Goal: Information Seeking & Learning: Learn about a topic

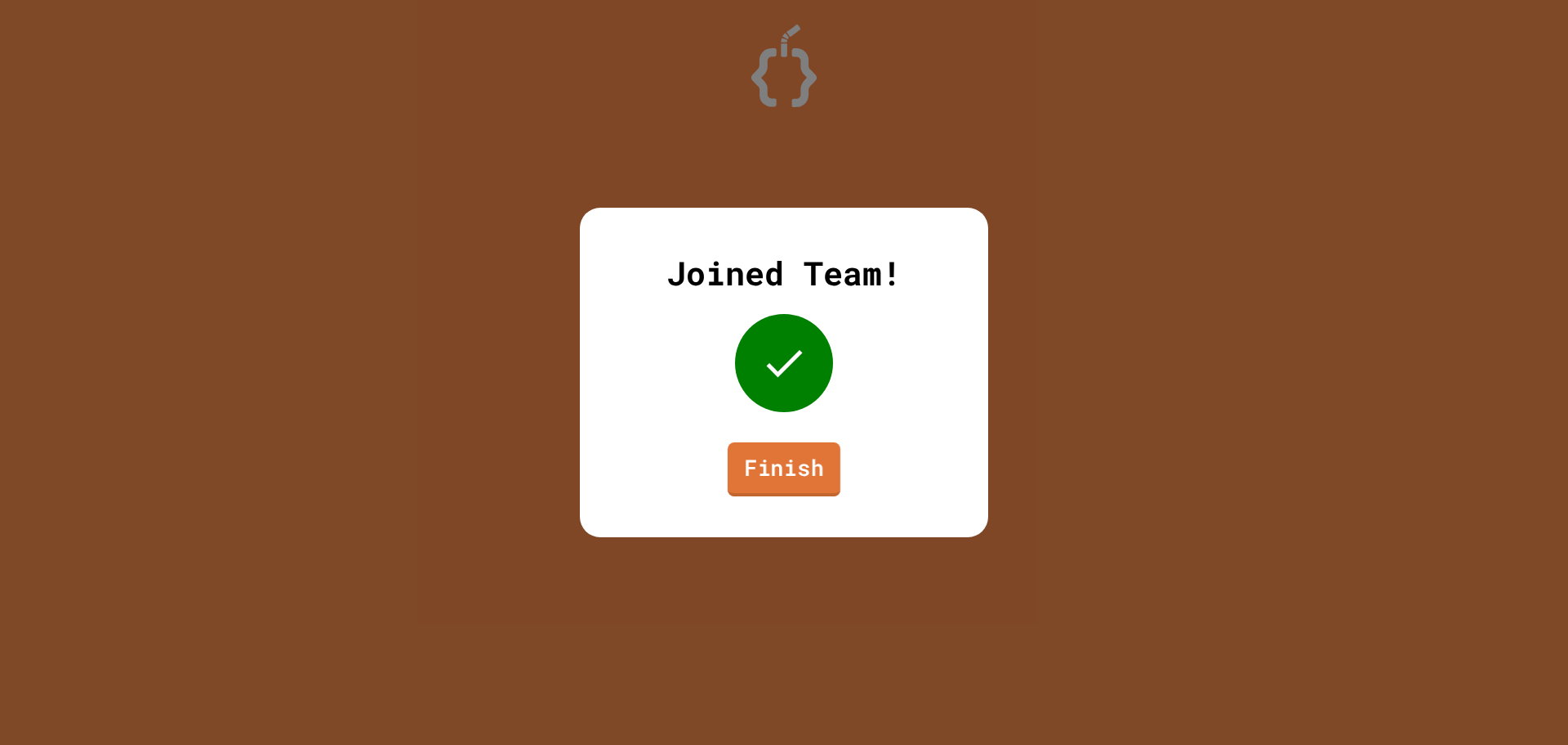
click at [796, 463] on link "Finish" at bounding box center [784, 468] width 113 height 54
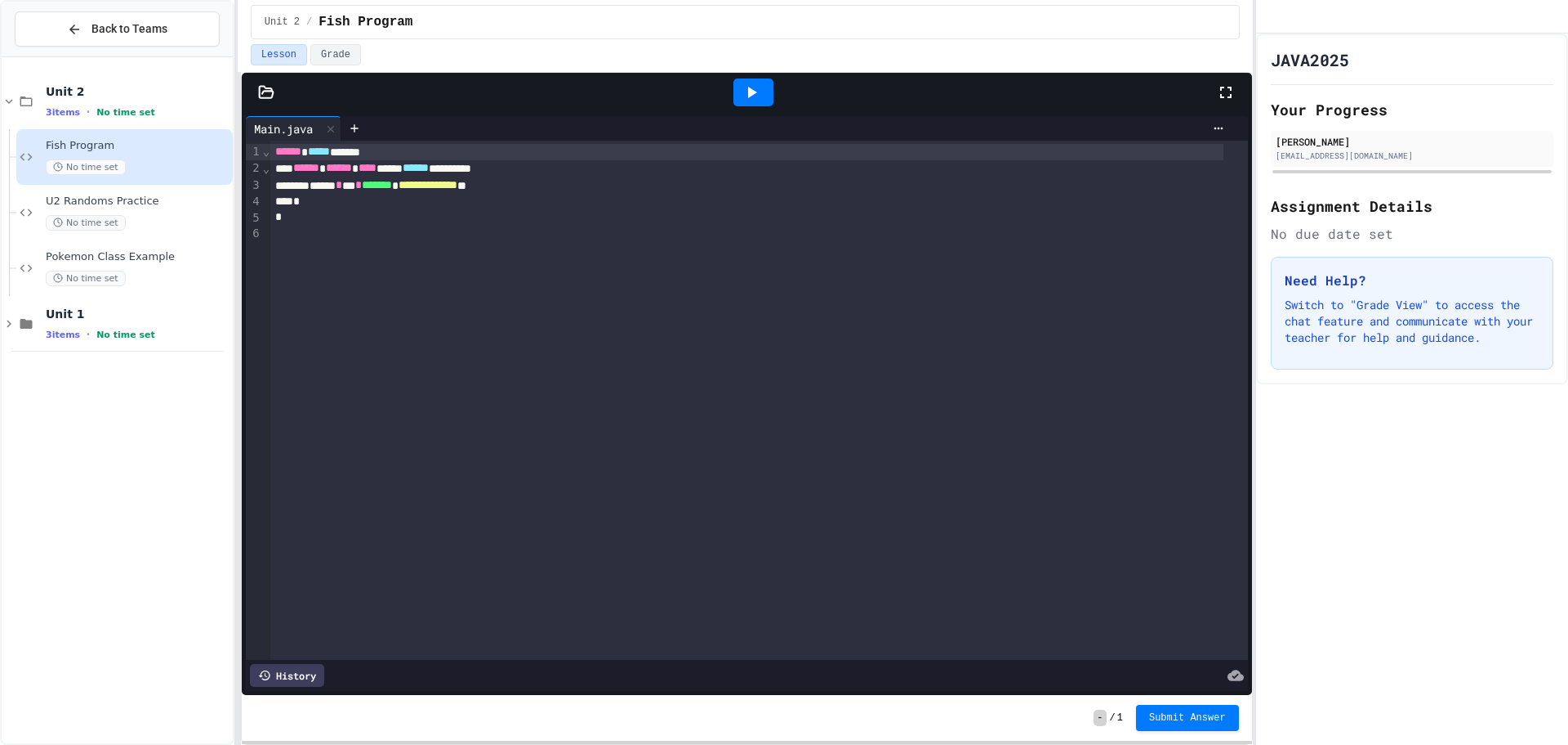
click at [568, 189] on div "**********" at bounding box center [747, 185] width 953 height 16
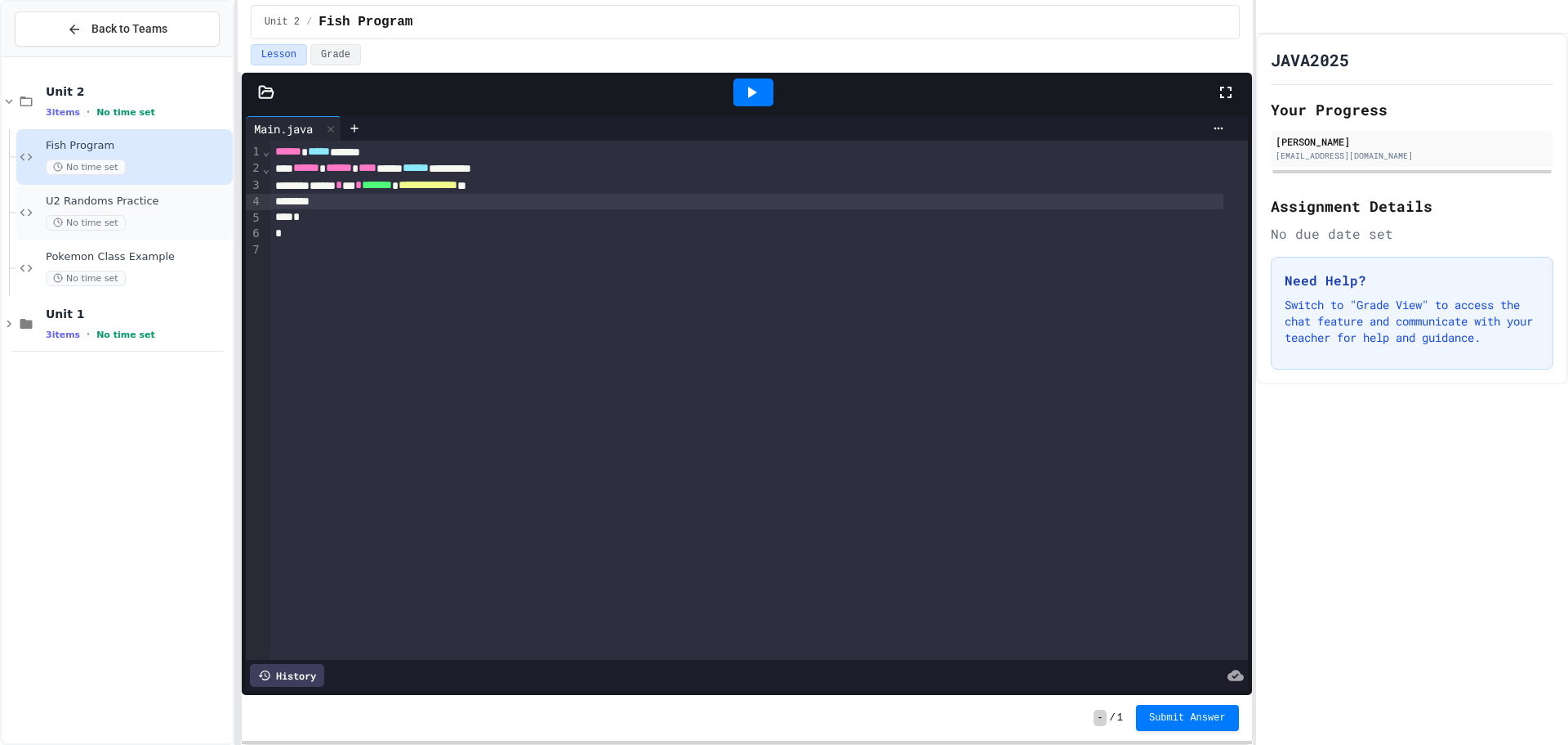
click at [133, 218] on div "No time set" at bounding box center [138, 223] width 184 height 16
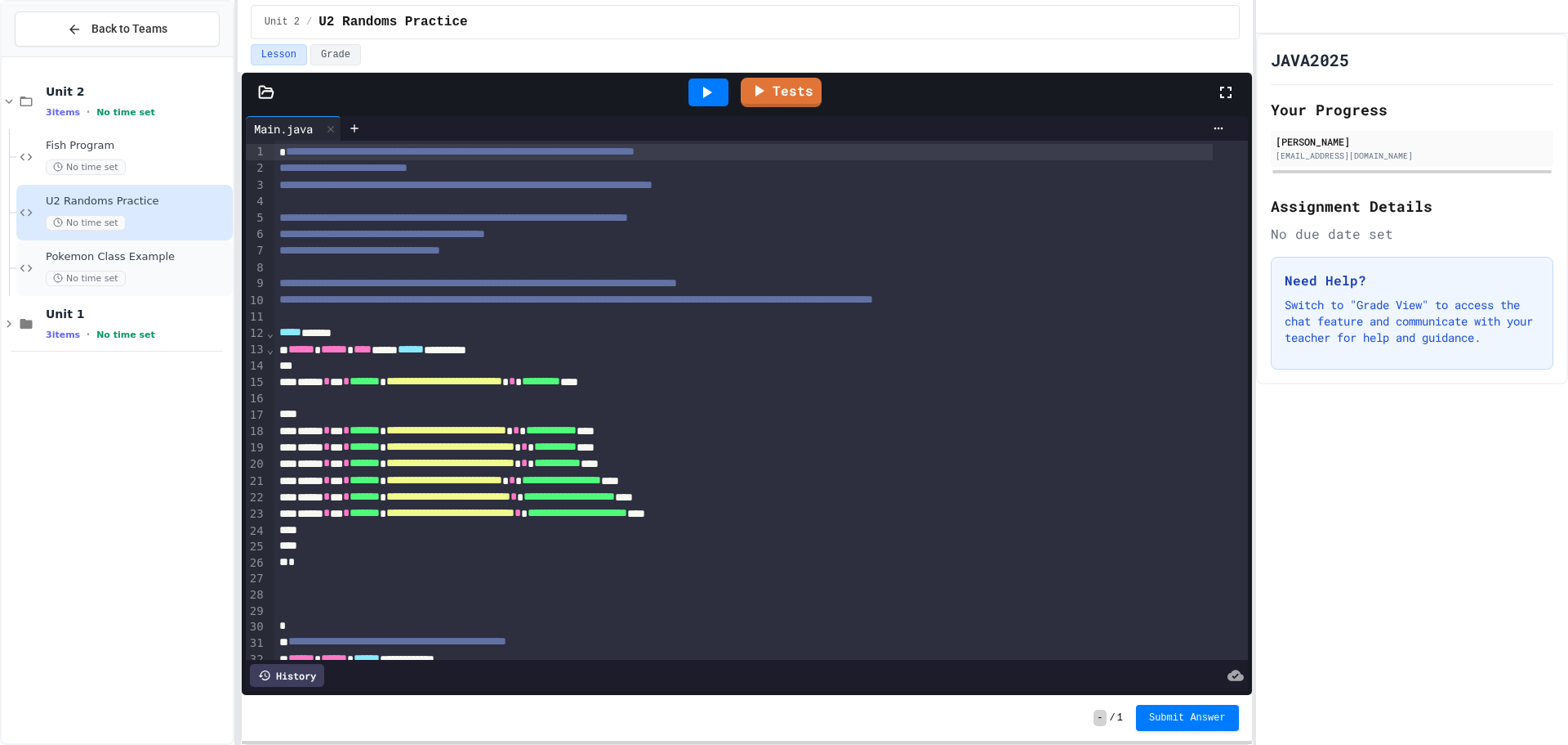
click at [154, 269] on div "Pokemon Class Example No time set" at bounding box center [138, 268] width 184 height 36
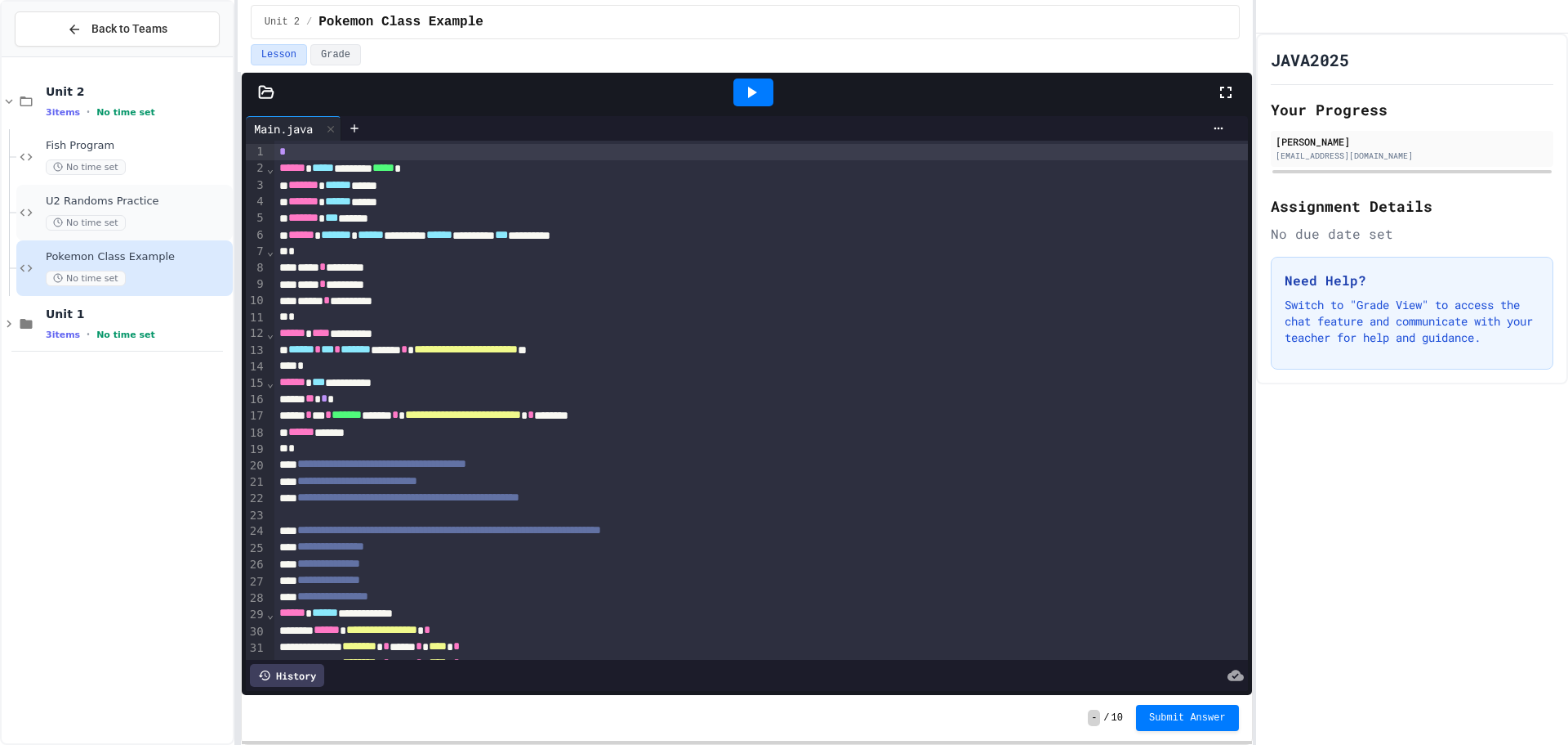
click at [158, 211] on div "U2 Randoms Practice No time set" at bounding box center [138, 213] width 184 height 36
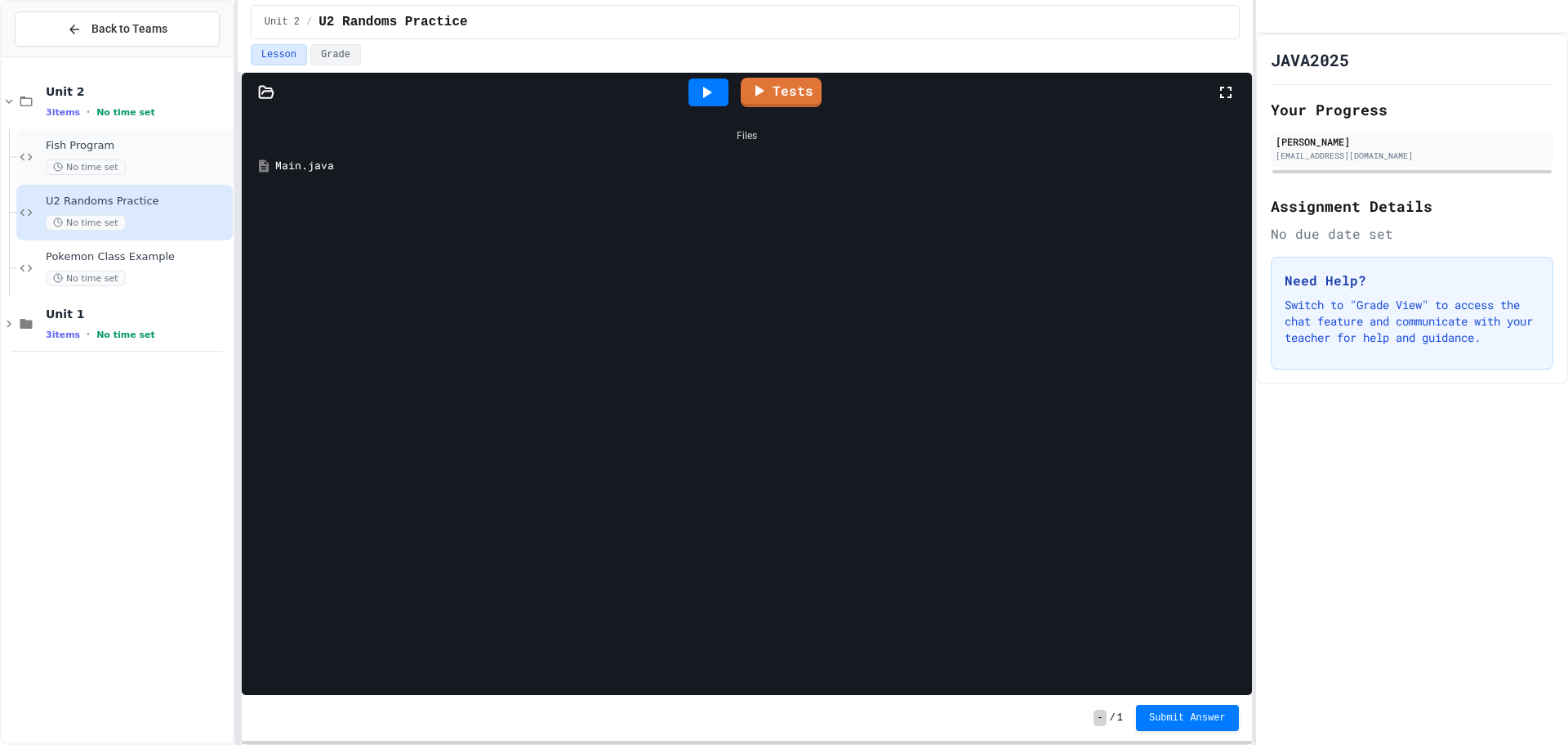
click at [148, 142] on span "Fish Program" at bounding box center [138, 146] width 184 height 14
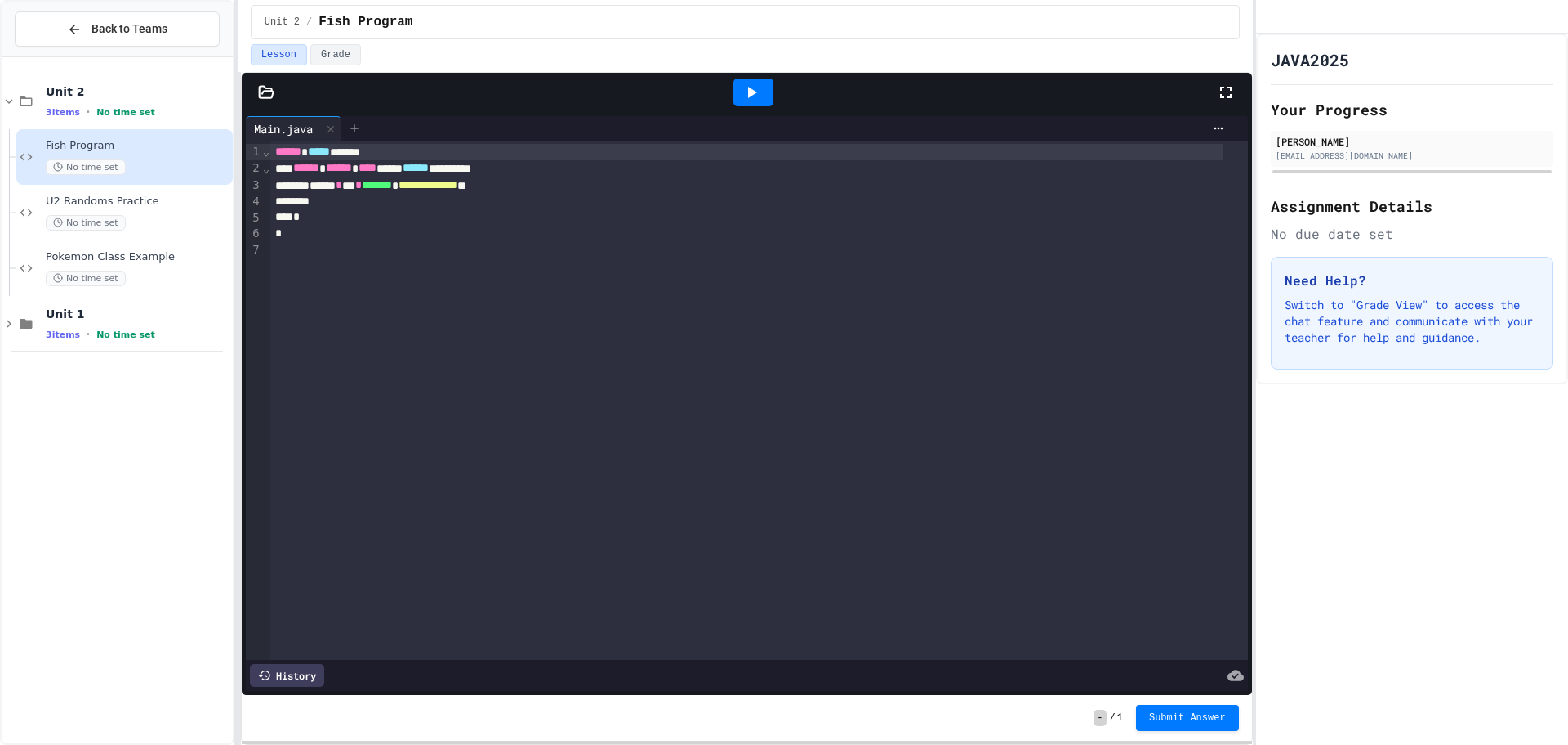
click at [352, 135] on div at bounding box center [354, 128] width 26 height 24
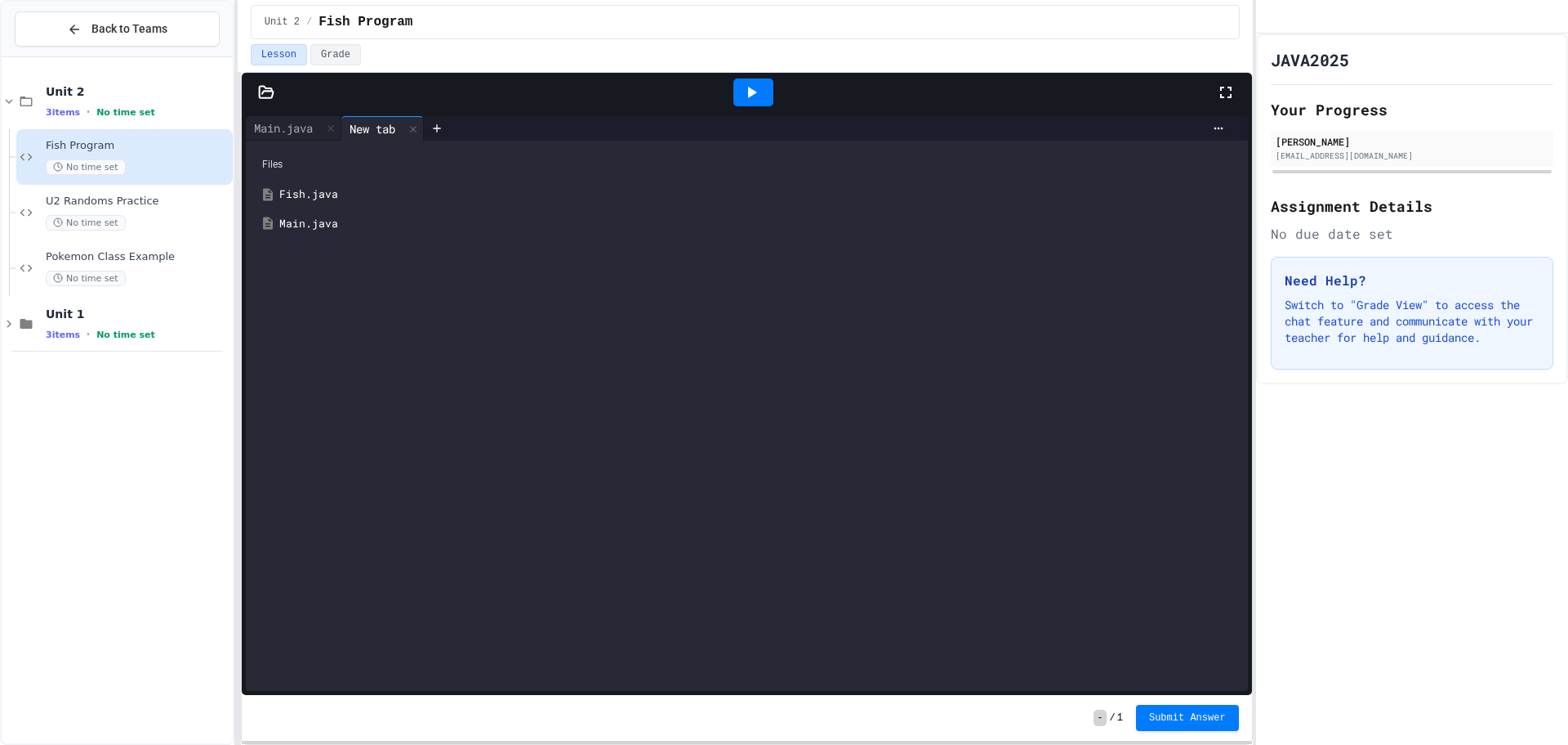
click at [295, 192] on div "Fish.java" at bounding box center [759, 194] width 959 height 16
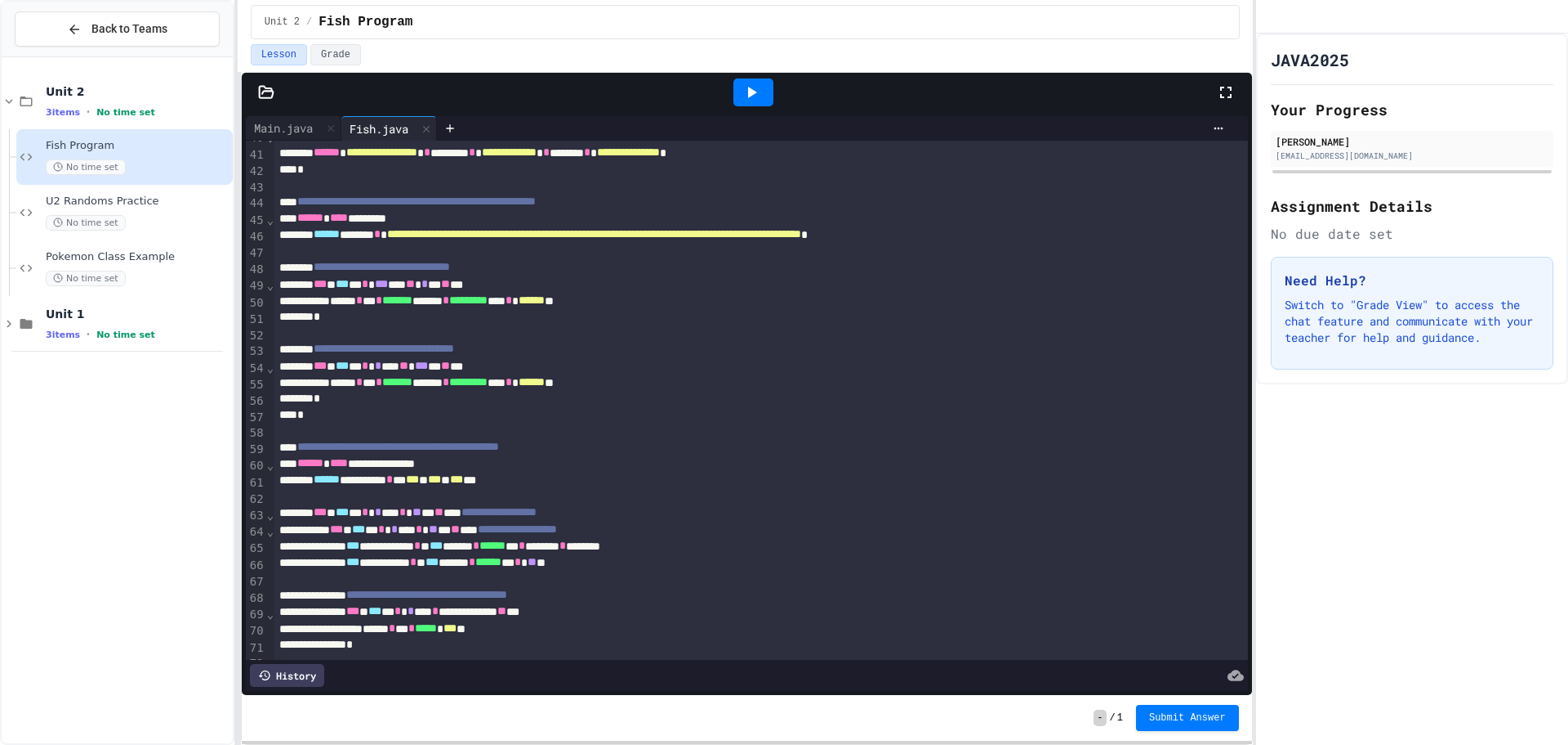
scroll to position [824, 0]
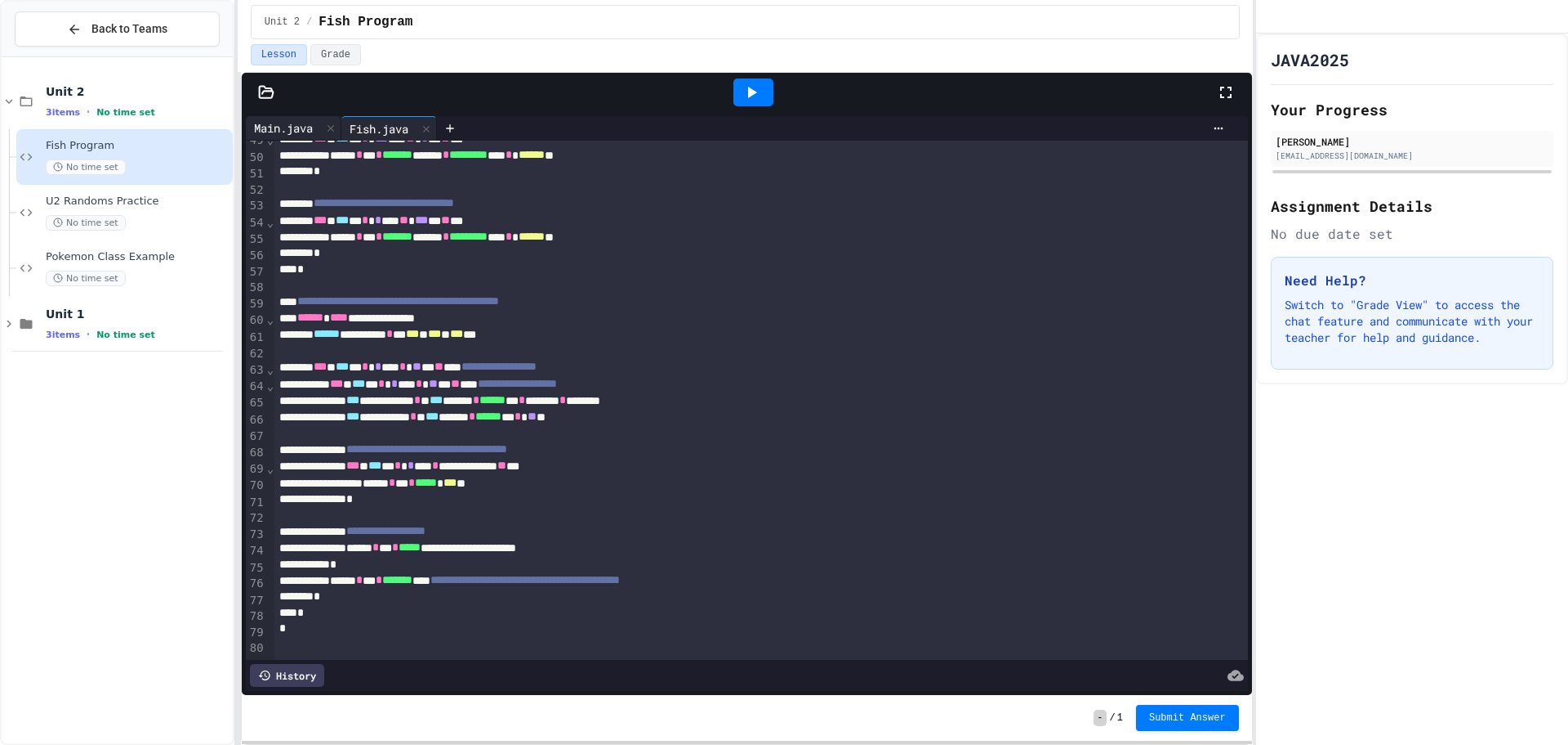
click at [288, 124] on div "Main.java" at bounding box center [284, 128] width 75 height 17
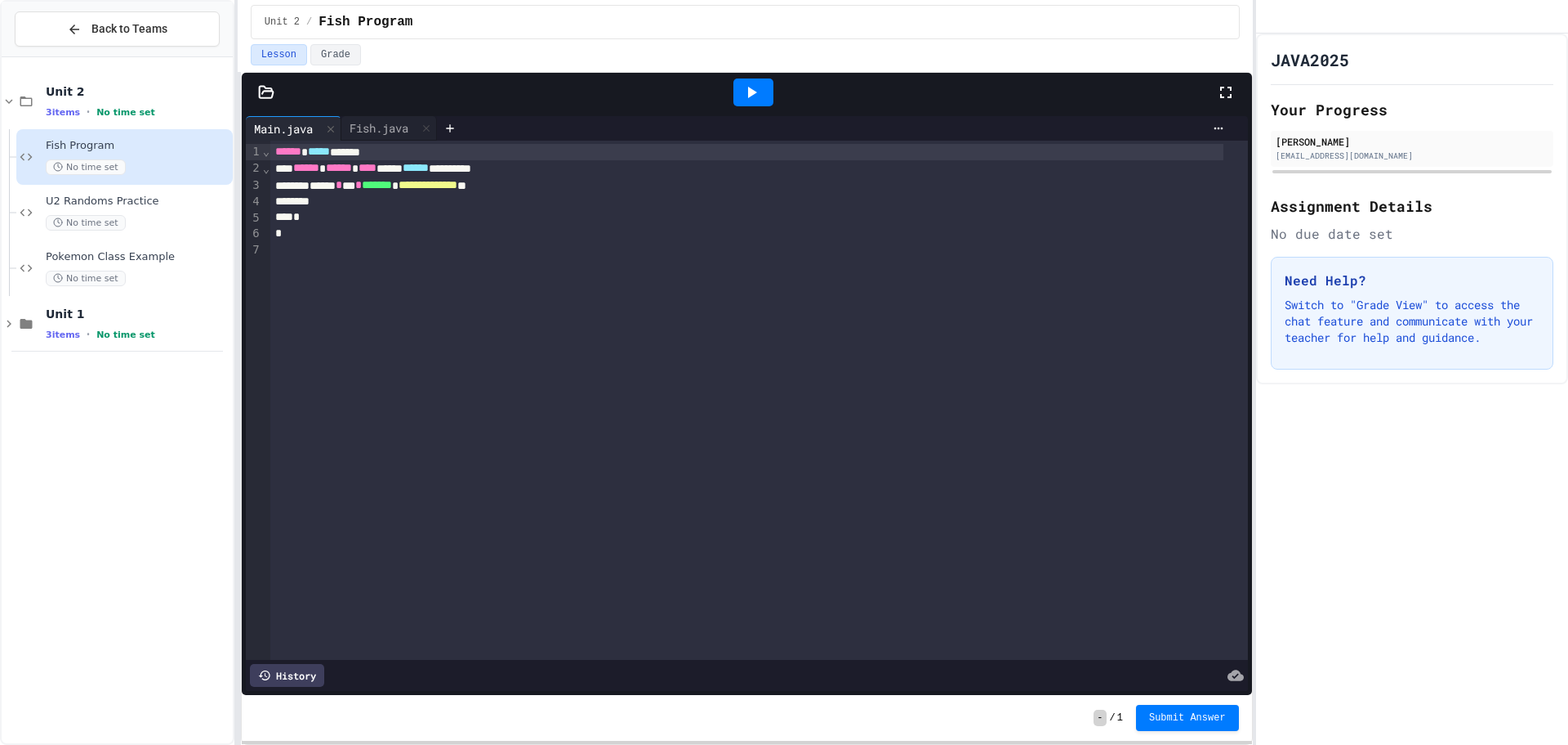
click at [635, 184] on div "**********" at bounding box center [747, 185] width 953 height 16
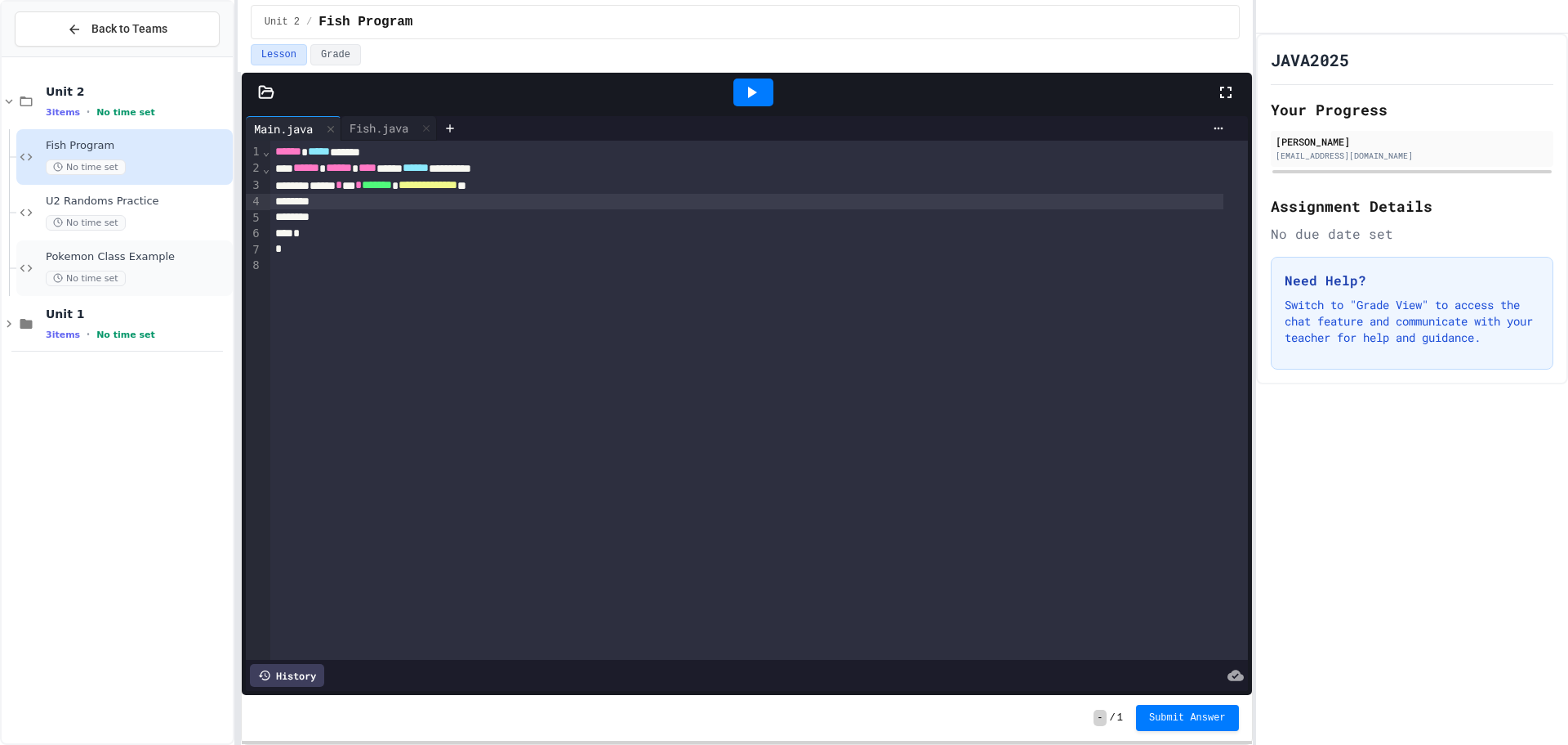
click at [145, 246] on div "Pokemon Class Example No time set" at bounding box center [124, 267] width 216 height 55
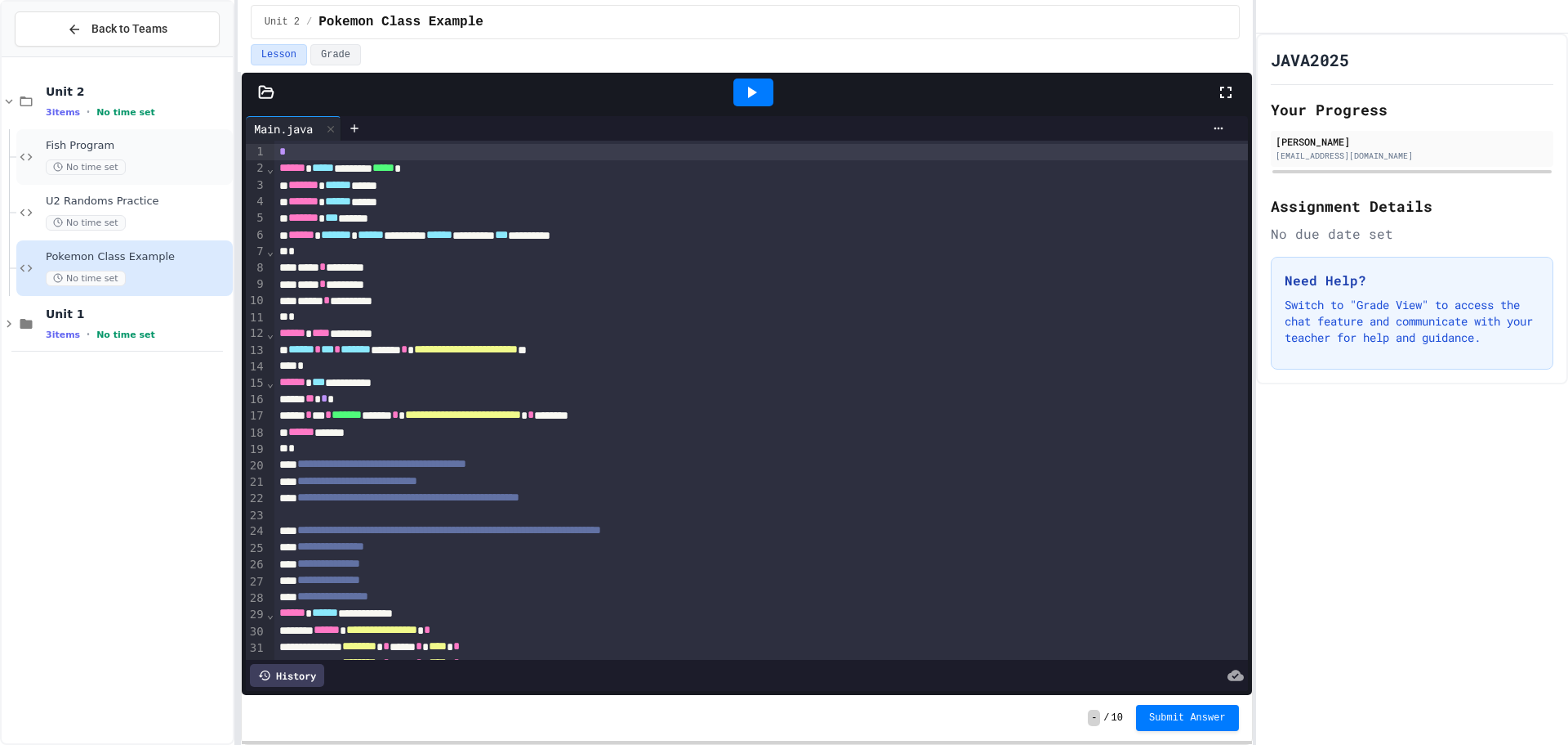
click at [159, 158] on div "Fish Program No time set" at bounding box center [138, 157] width 184 height 36
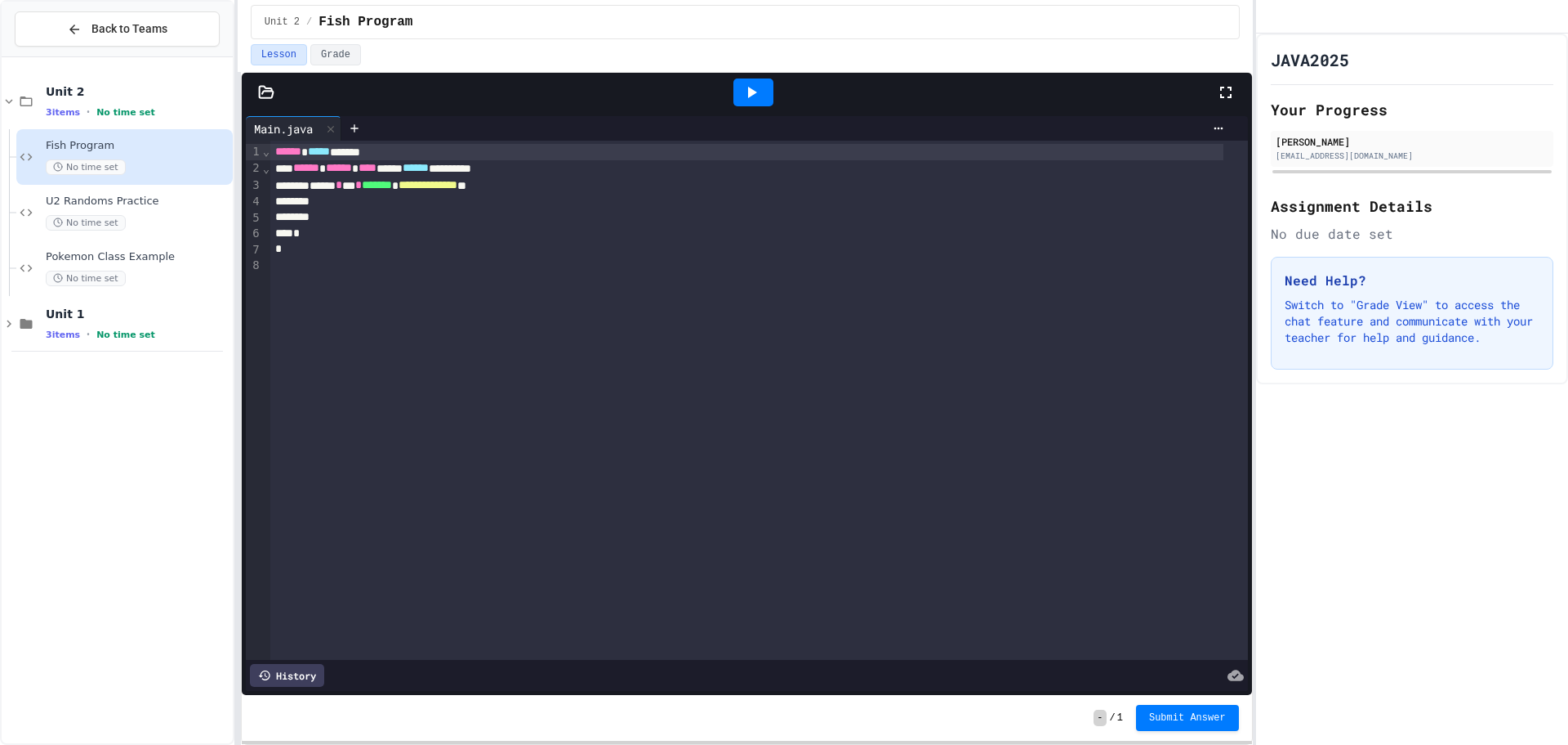
click at [438, 202] on div at bounding box center [747, 201] width 953 height 16
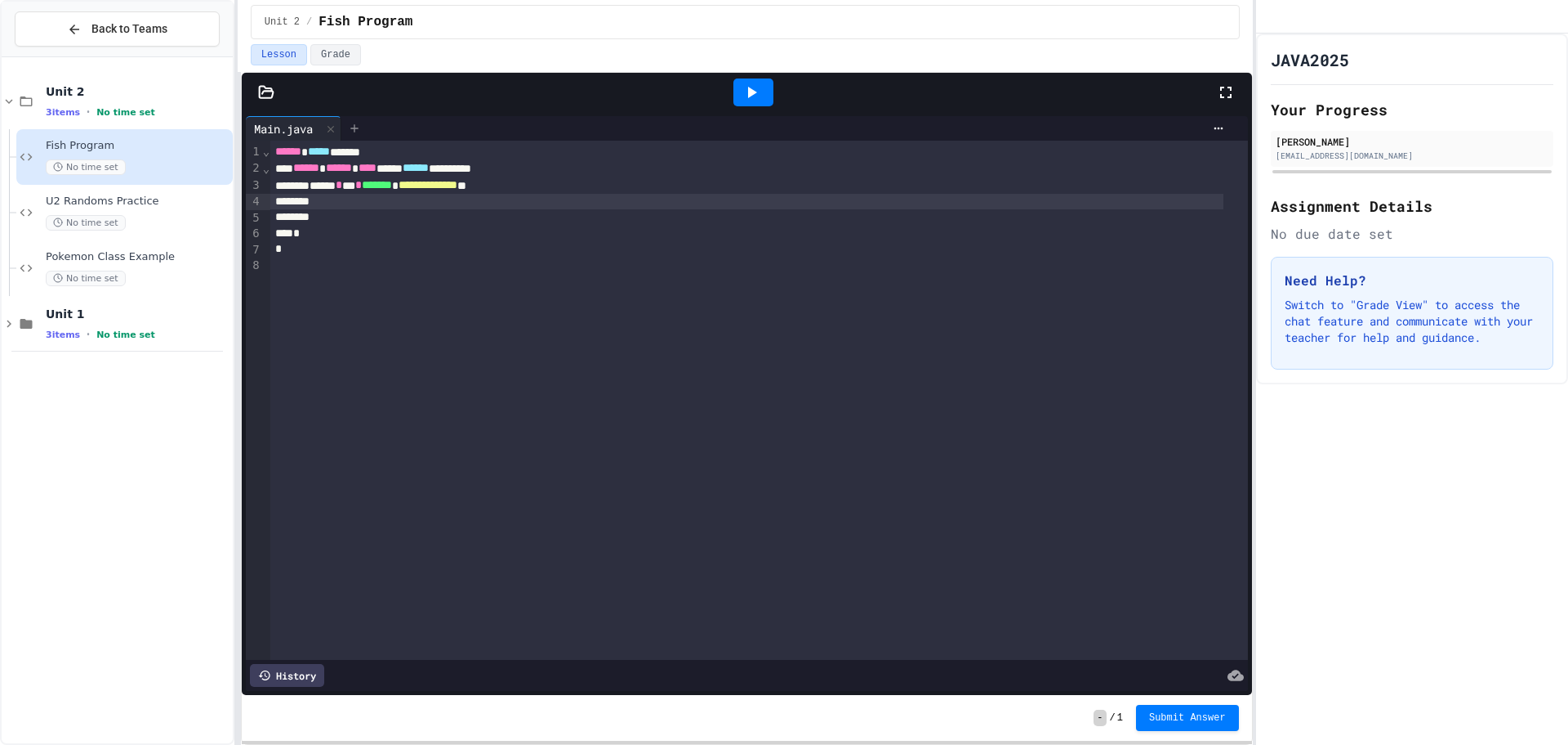
click at [356, 132] on icon at bounding box center [354, 128] width 13 height 13
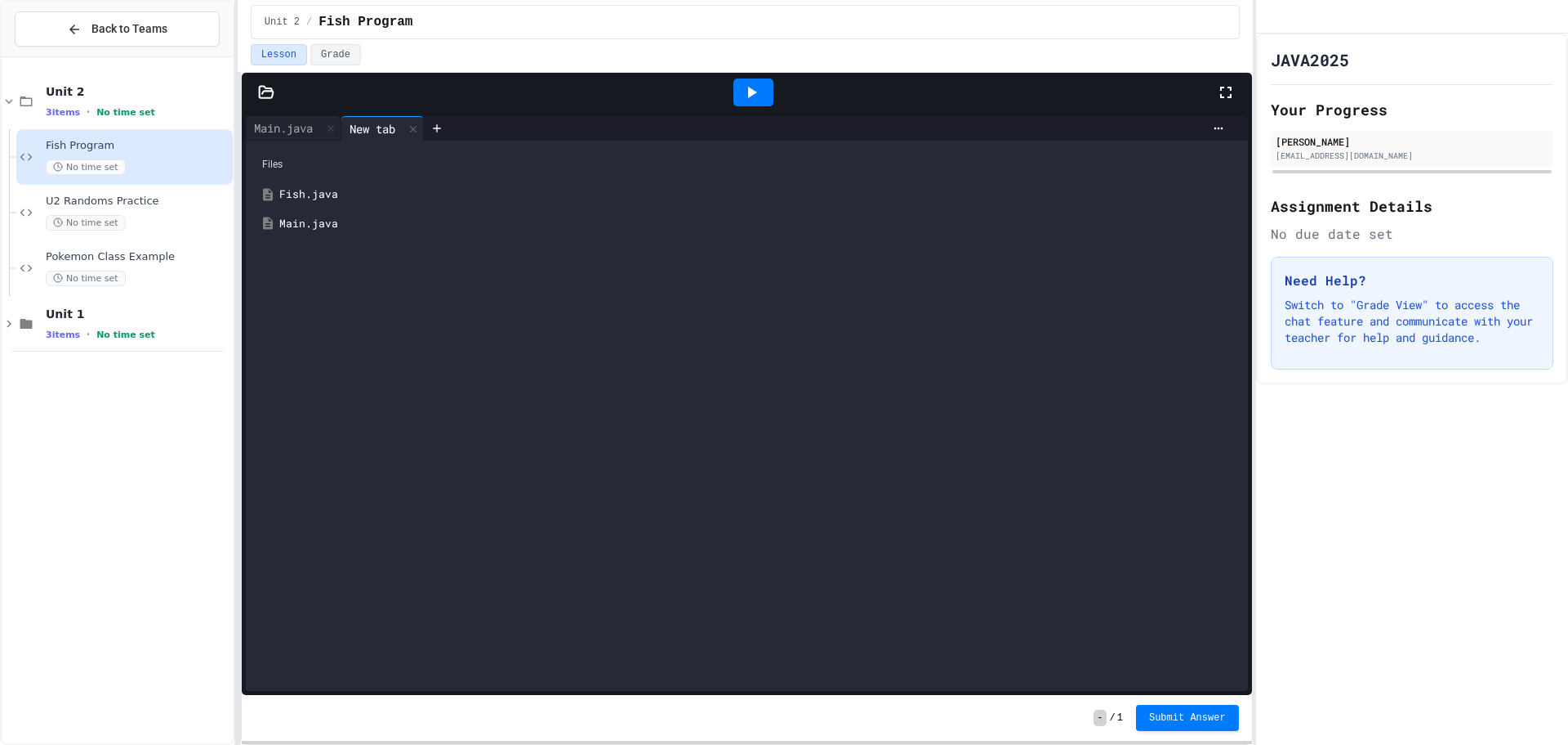
click at [335, 192] on div "Fish.java" at bounding box center [759, 194] width 959 height 16
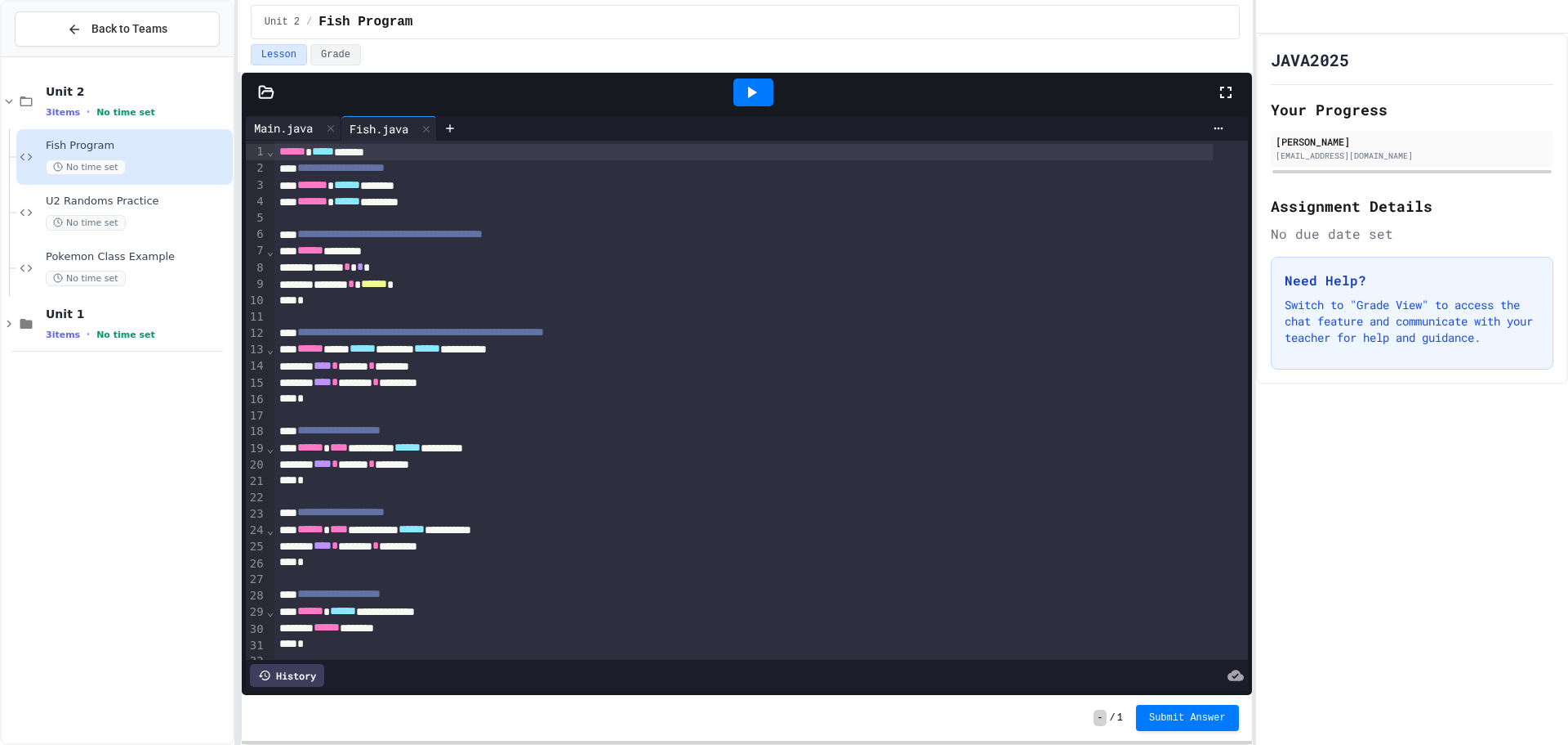
click at [283, 121] on div "Main.java" at bounding box center [284, 128] width 75 height 17
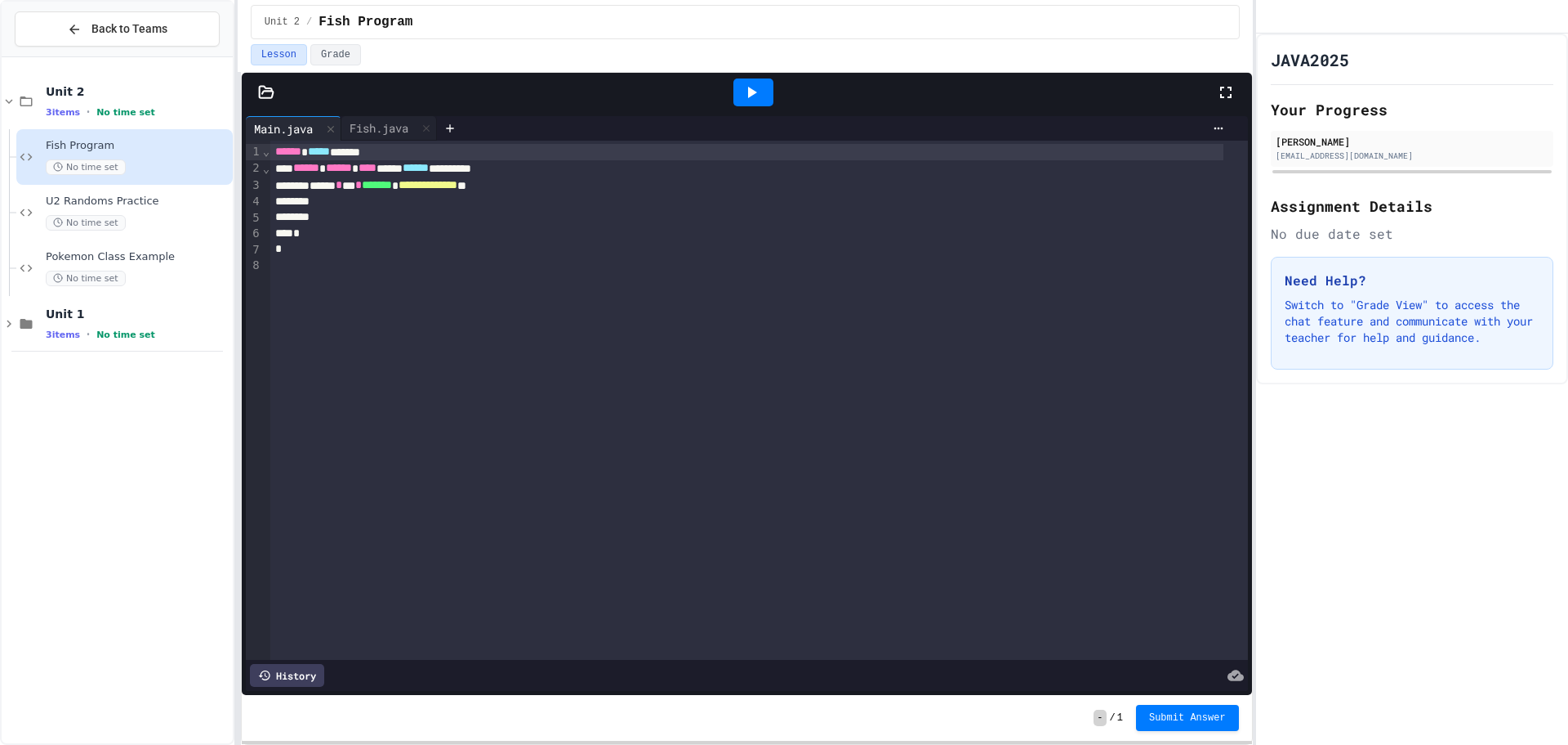
click at [377, 202] on div at bounding box center [747, 201] width 953 height 16
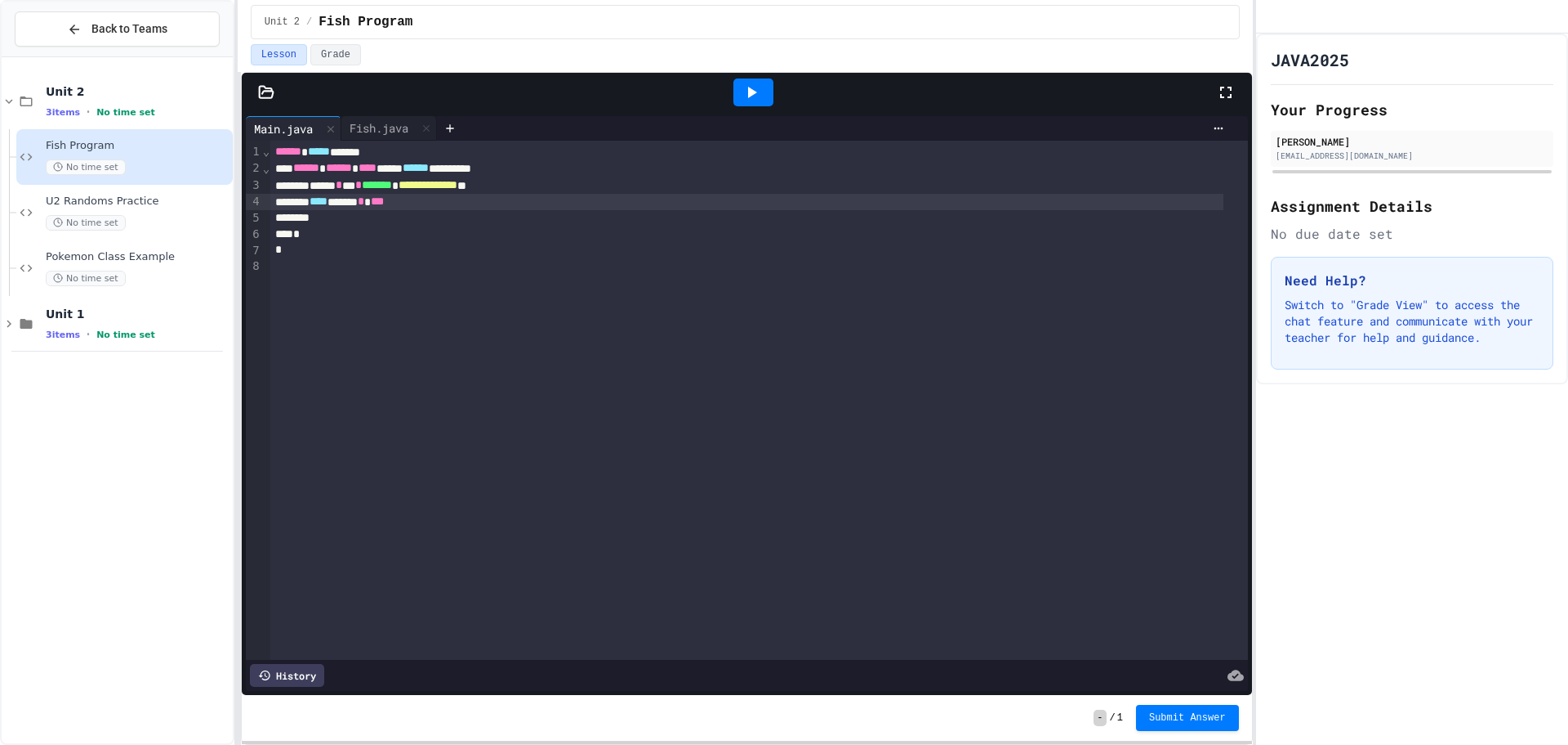
click at [428, 202] on div "**** ***** * ***" at bounding box center [747, 201] width 953 height 16
click at [362, 125] on div "Fish.java" at bounding box center [379, 128] width 75 height 17
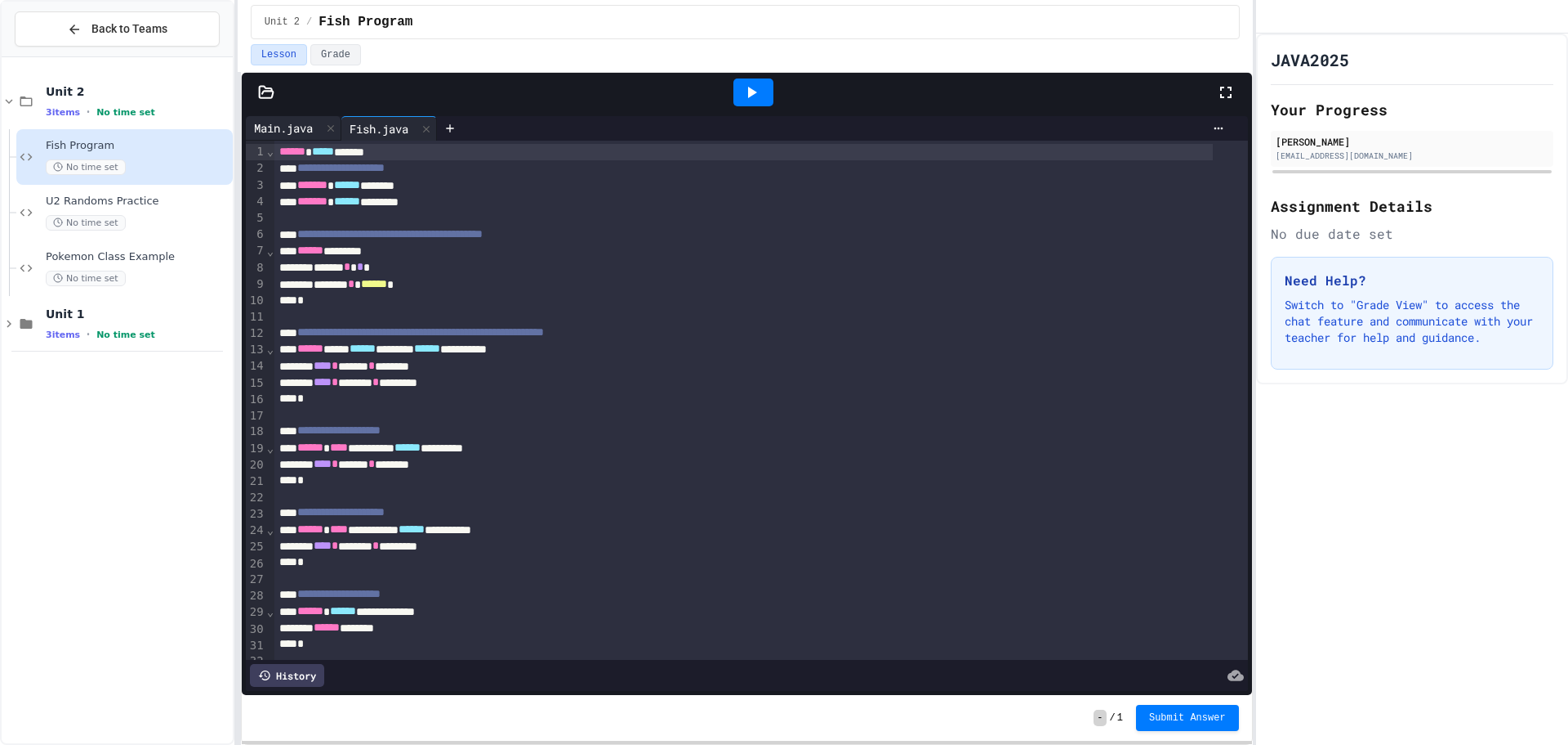
click at [284, 121] on div "Main.java" at bounding box center [284, 128] width 75 height 17
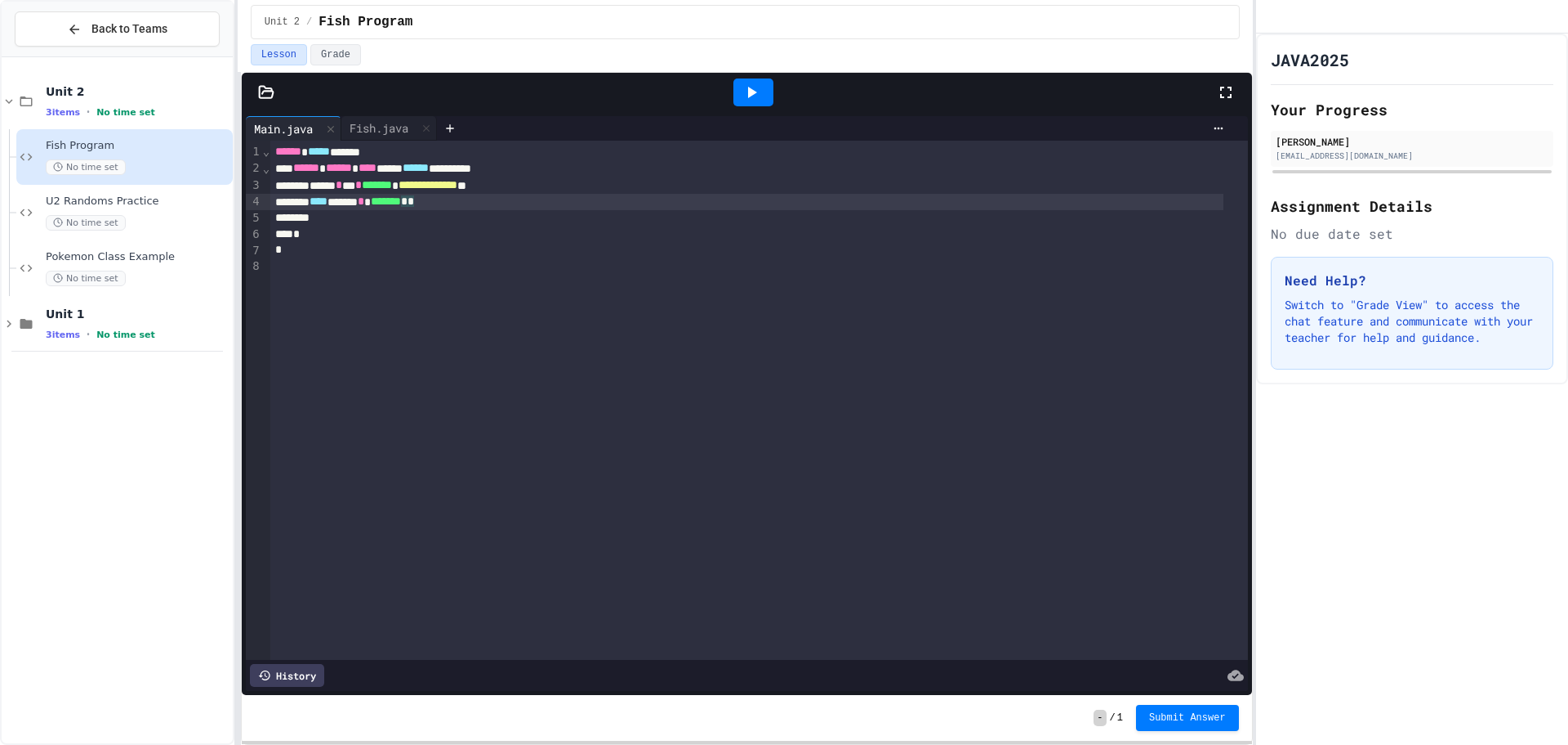
click at [408, 201] on span "*" at bounding box center [404, 201] width 7 height 11
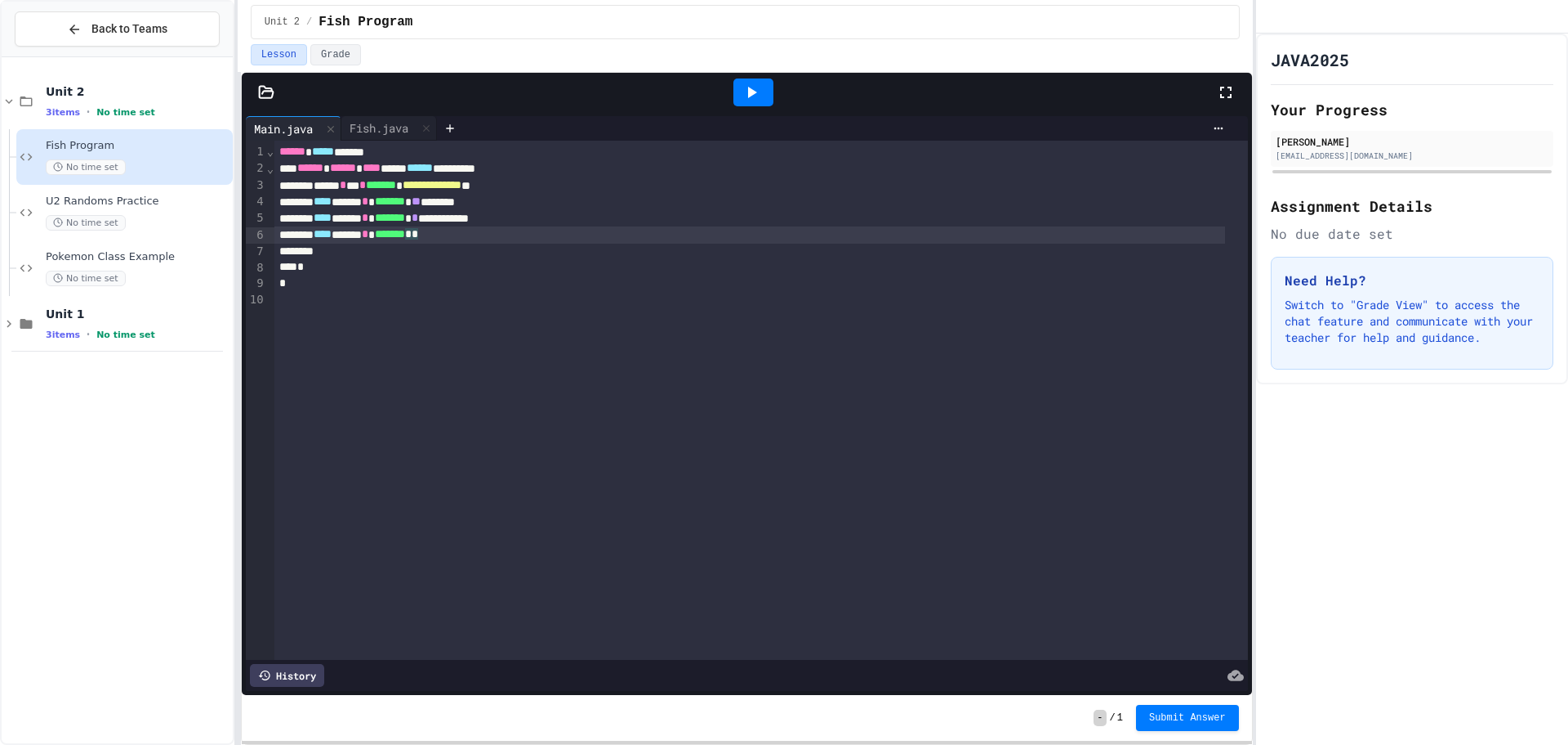
click at [493, 238] on div "**** ***** * ******* * *" at bounding box center [749, 234] width 950 height 16
click at [324, 258] on div at bounding box center [749, 251] width 950 height 16
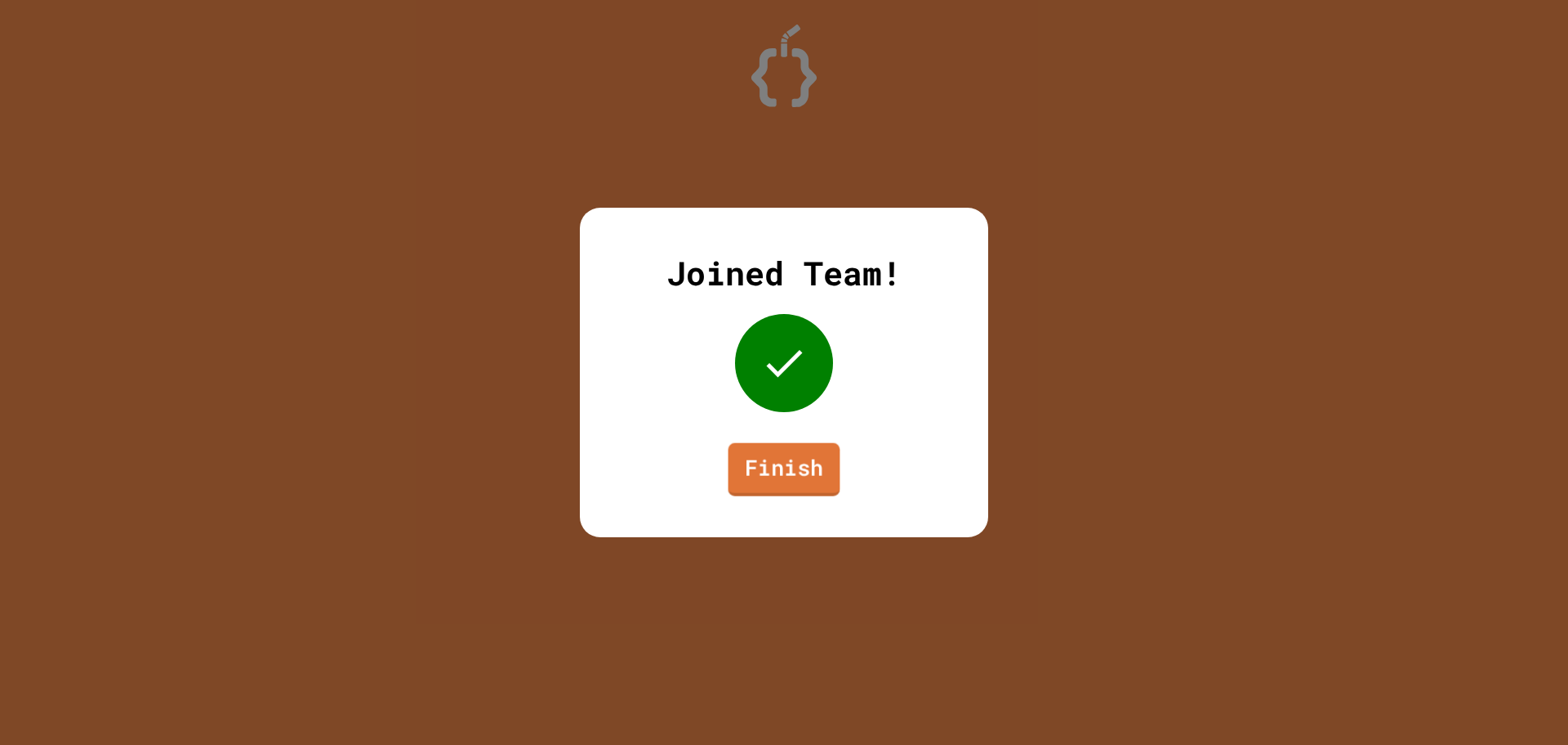
click at [791, 467] on link "Finish" at bounding box center [784, 469] width 112 height 53
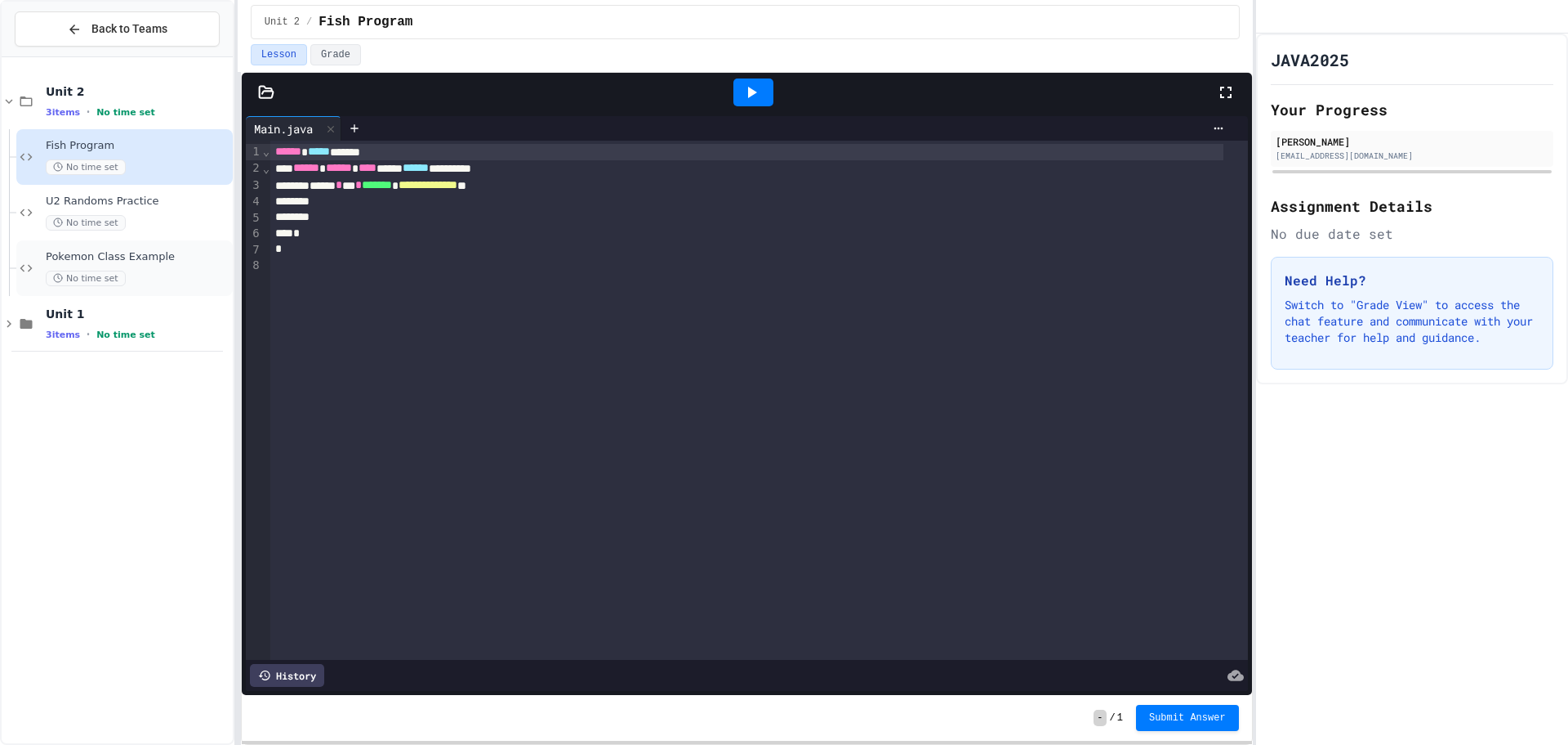
click at [129, 267] on div "Pokemon Class Example No time set" at bounding box center [138, 268] width 184 height 36
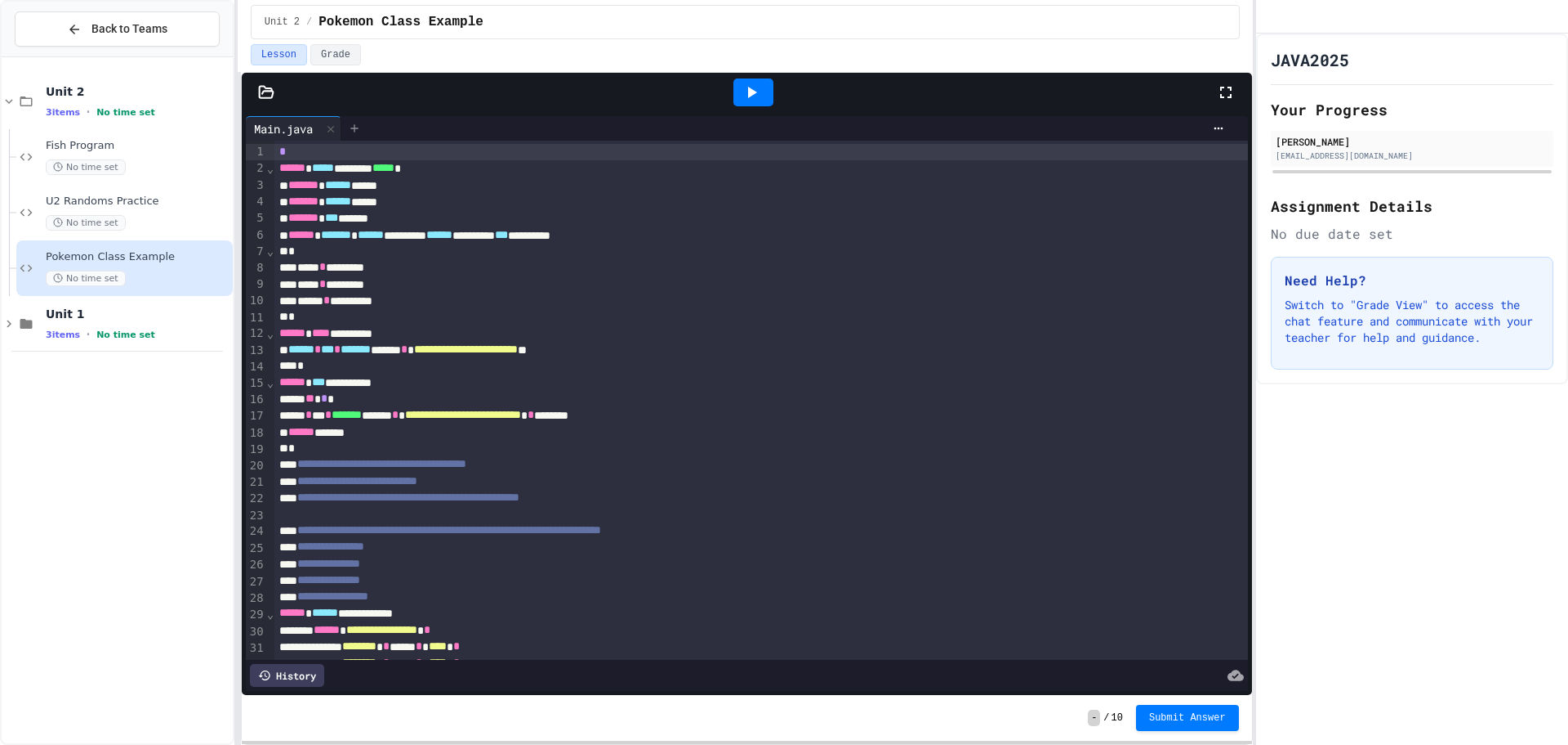
click at [350, 128] on div at bounding box center [354, 128] width 26 height 24
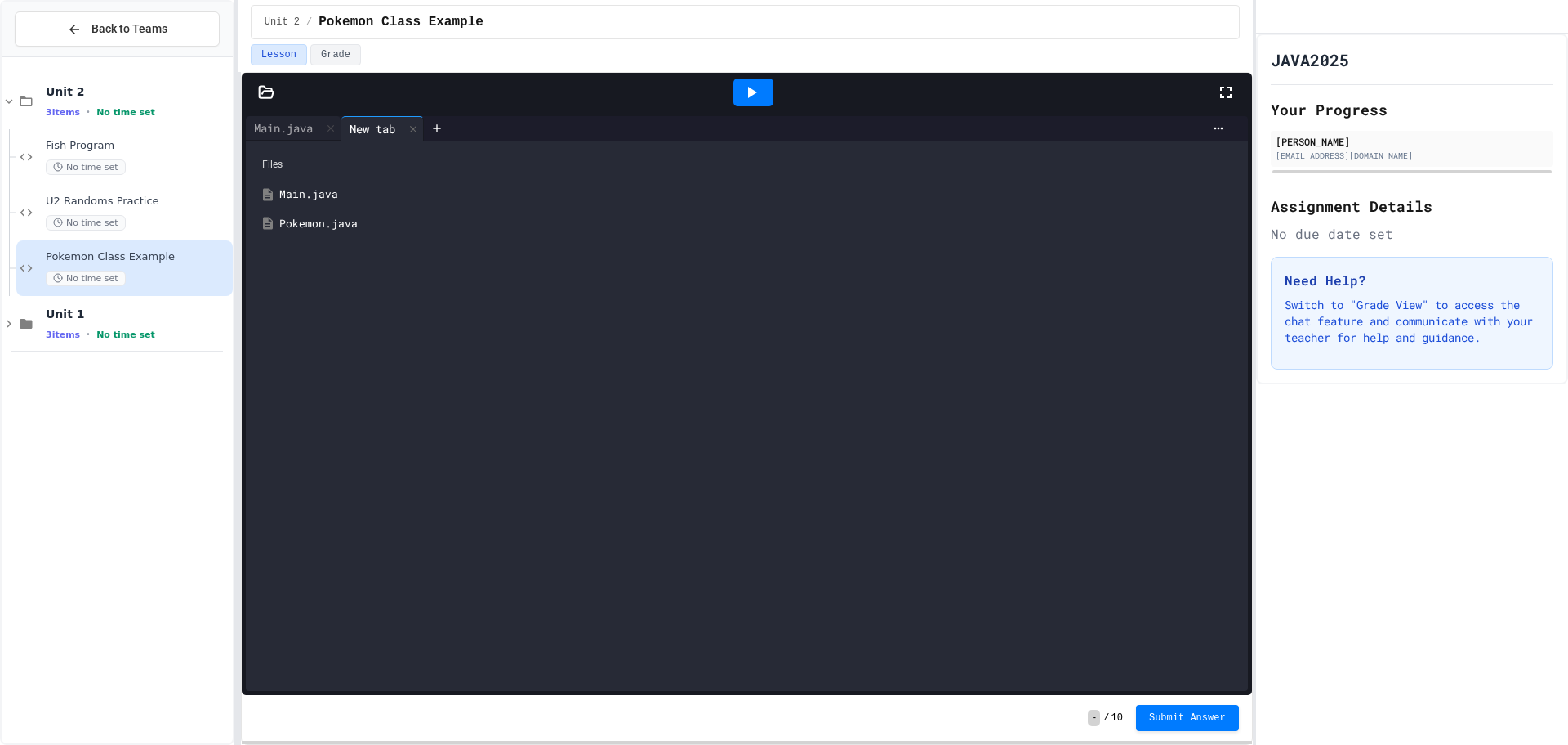
click at [333, 223] on div "Pokemon.java" at bounding box center [759, 223] width 959 height 16
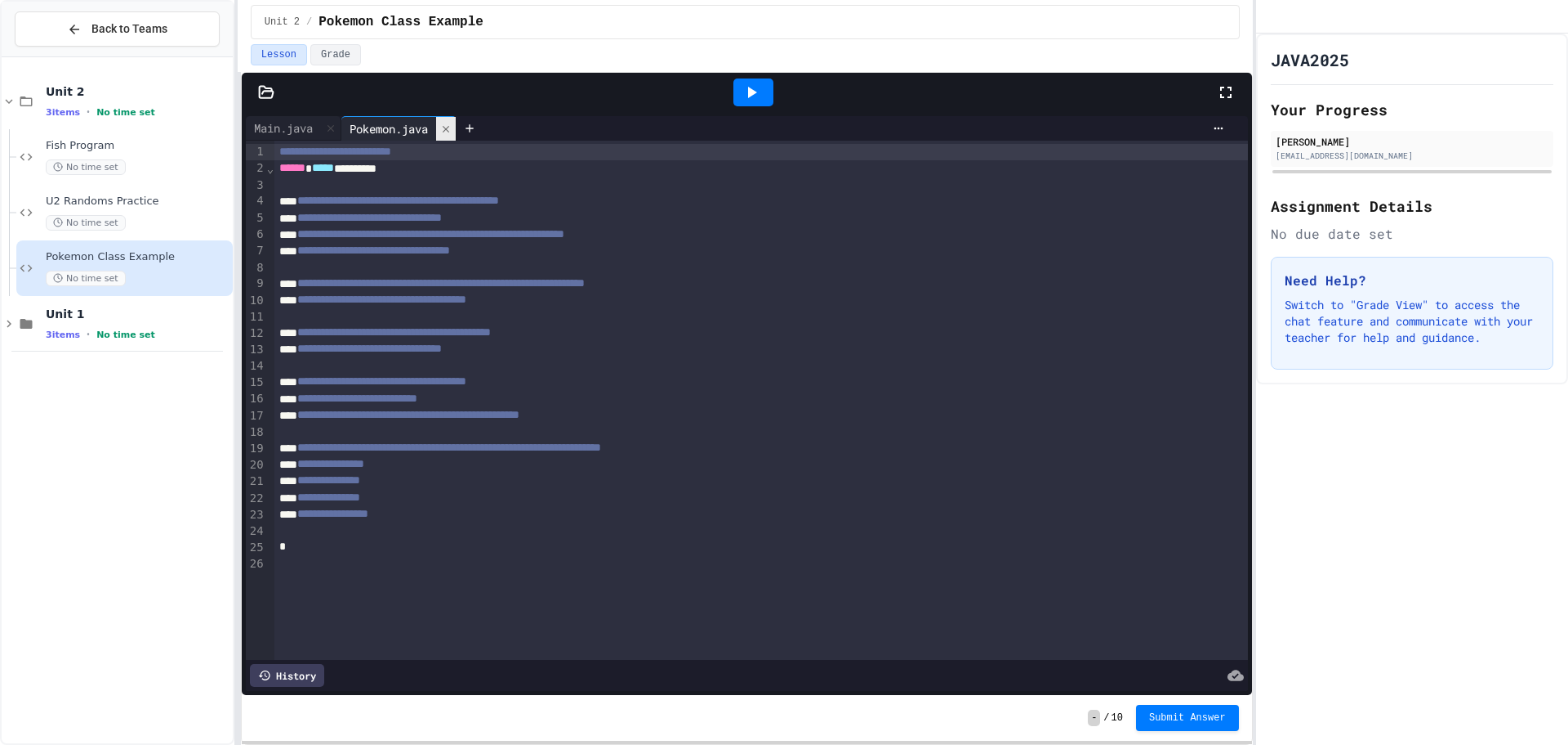
click at [452, 125] on icon at bounding box center [446, 129] width 11 height 11
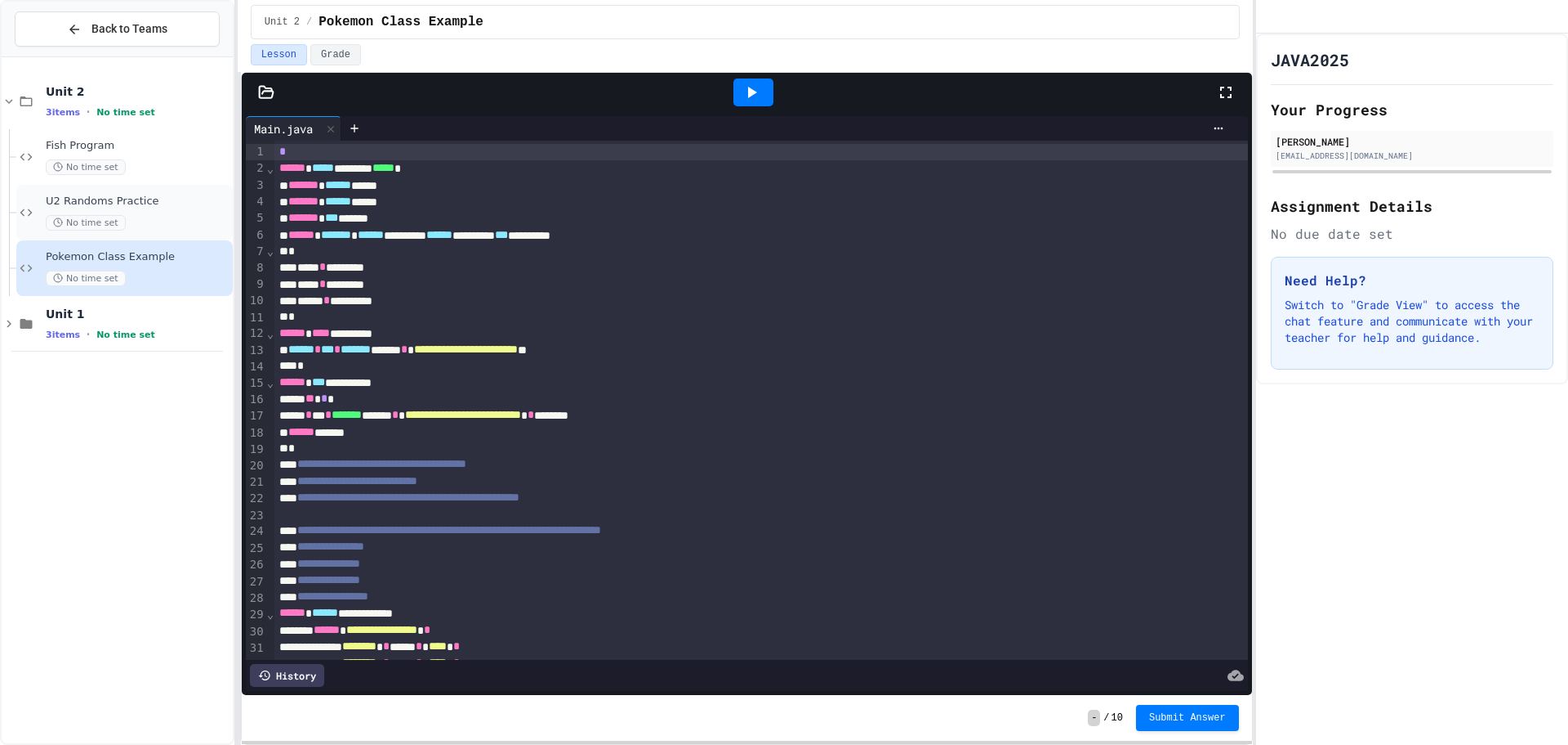
click at [143, 207] on span "U2 Randoms Practice" at bounding box center [138, 201] width 184 height 14
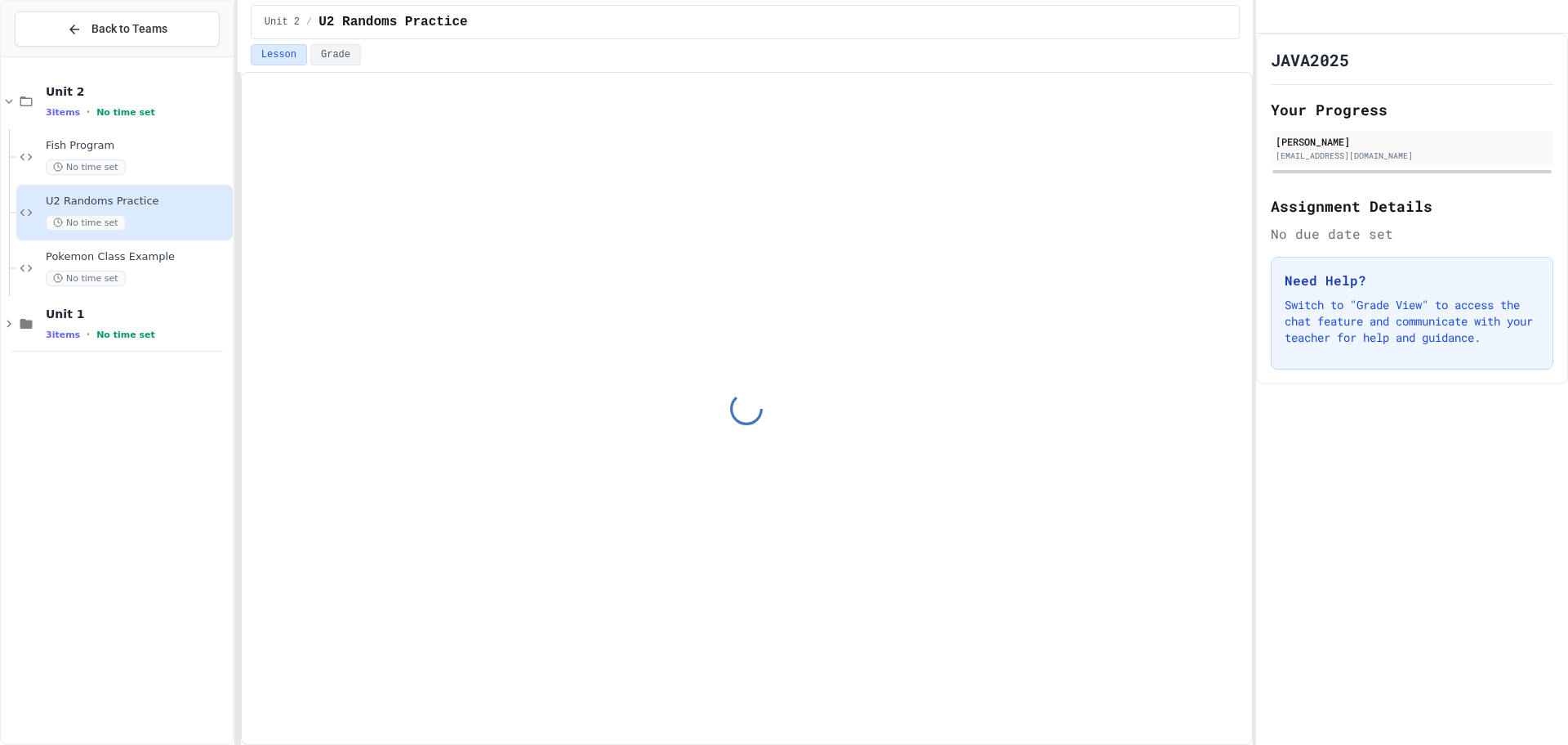
click at [134, 91] on span "Unit 2" at bounding box center [138, 92] width 184 height 15
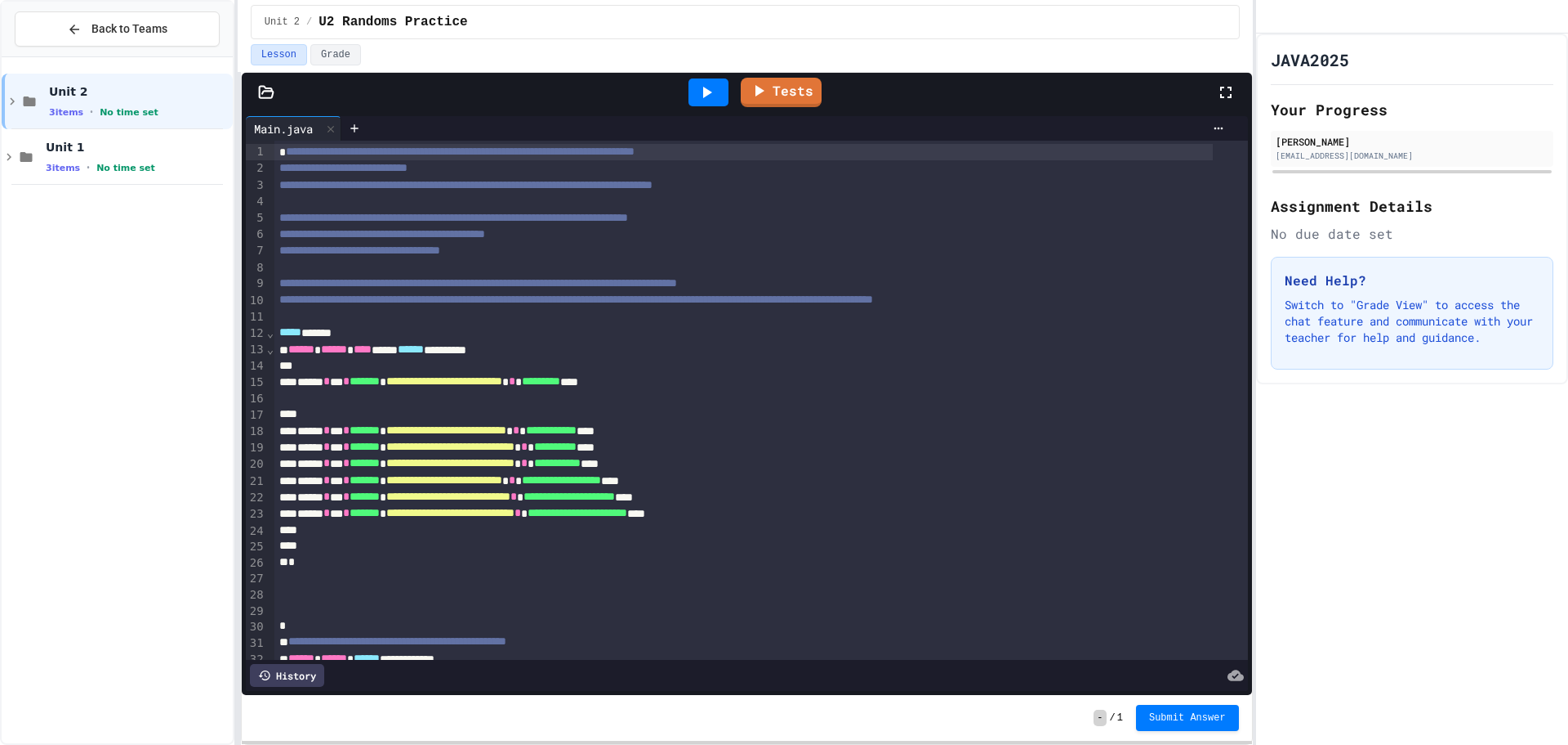
click at [134, 91] on span "Unit 2" at bounding box center [139, 92] width 180 height 15
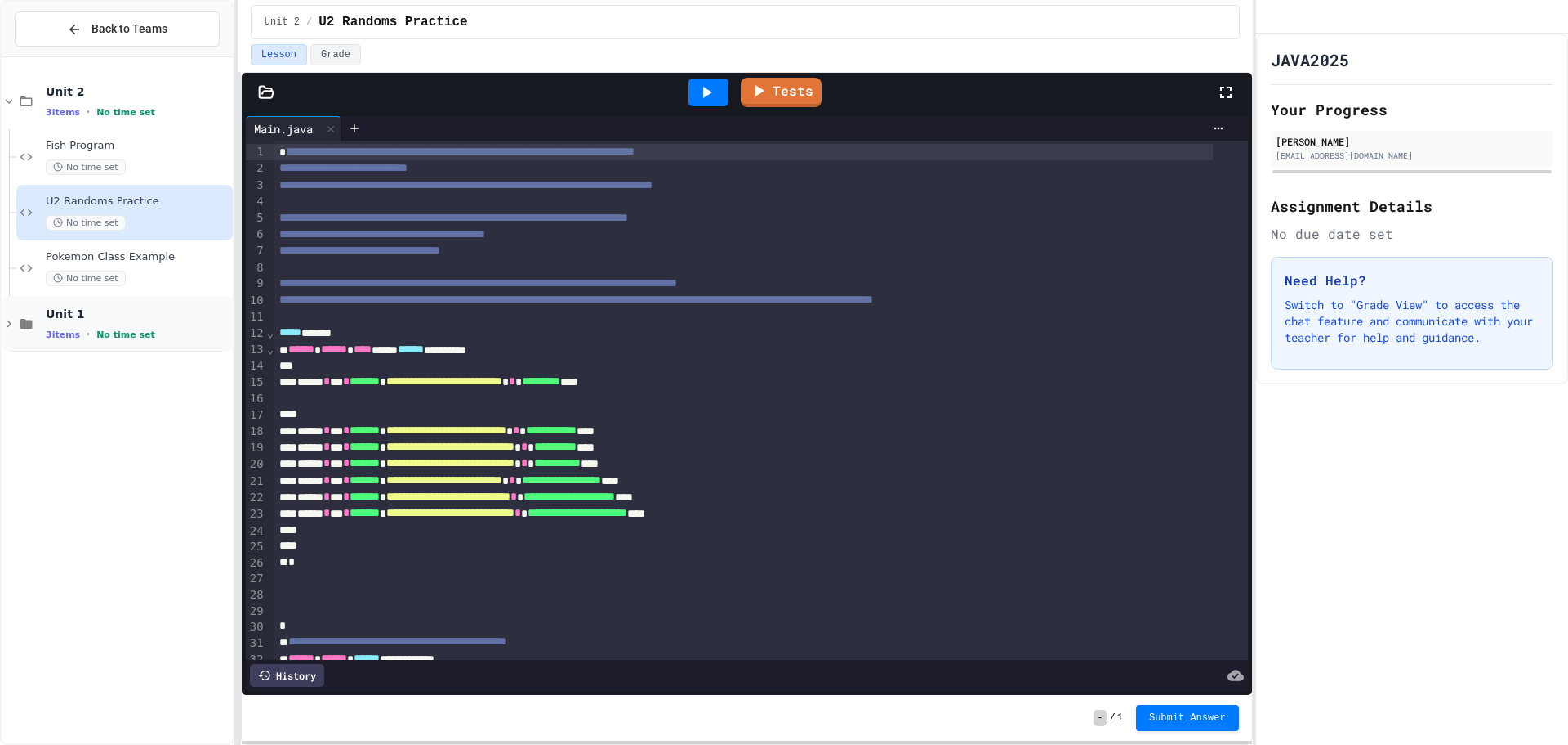
click at [126, 309] on span "Unit 1" at bounding box center [138, 314] width 184 height 15
click at [161, 147] on span "Fish Program" at bounding box center [138, 146] width 184 height 14
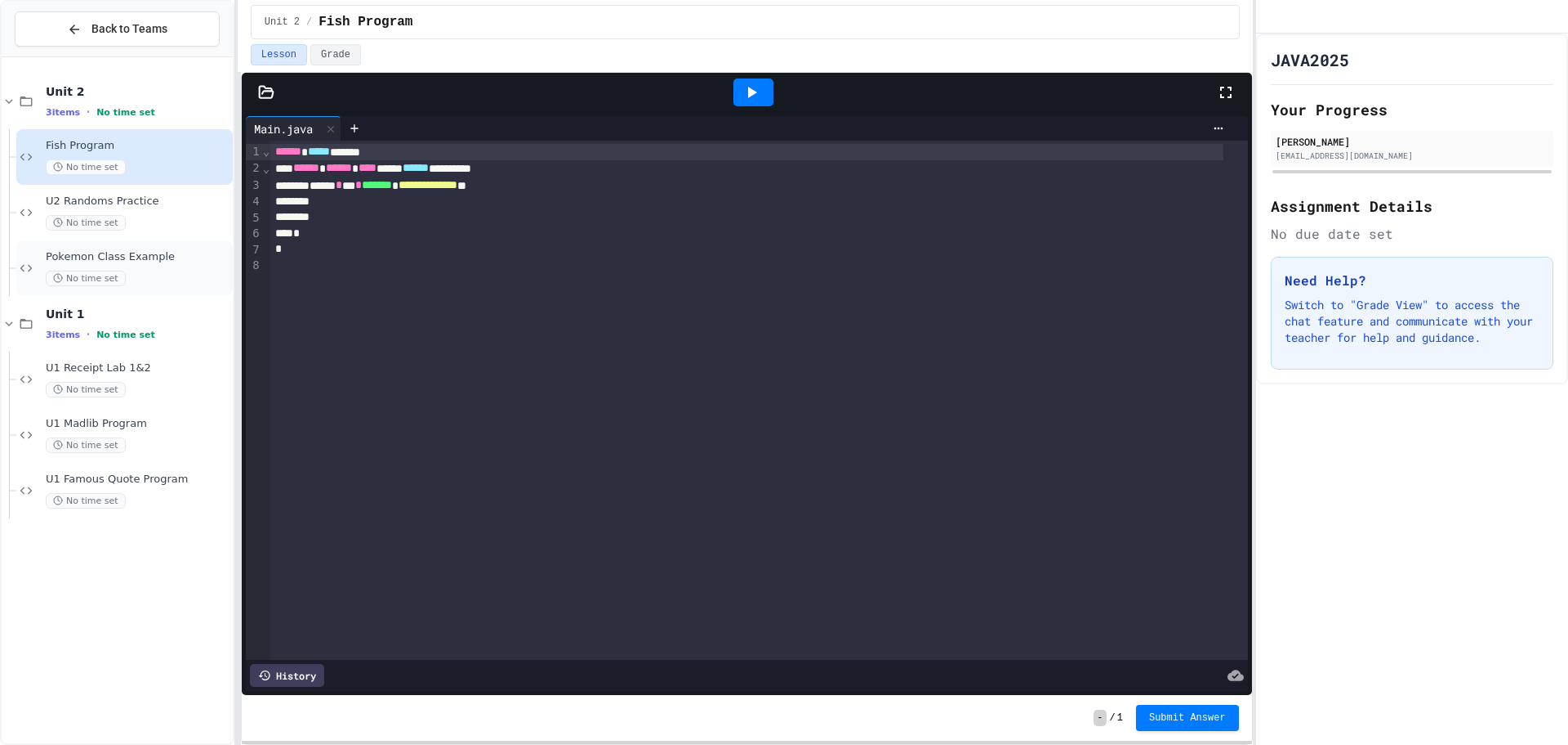
click at [151, 263] on span "Pokemon Class Example" at bounding box center [138, 257] width 184 height 14
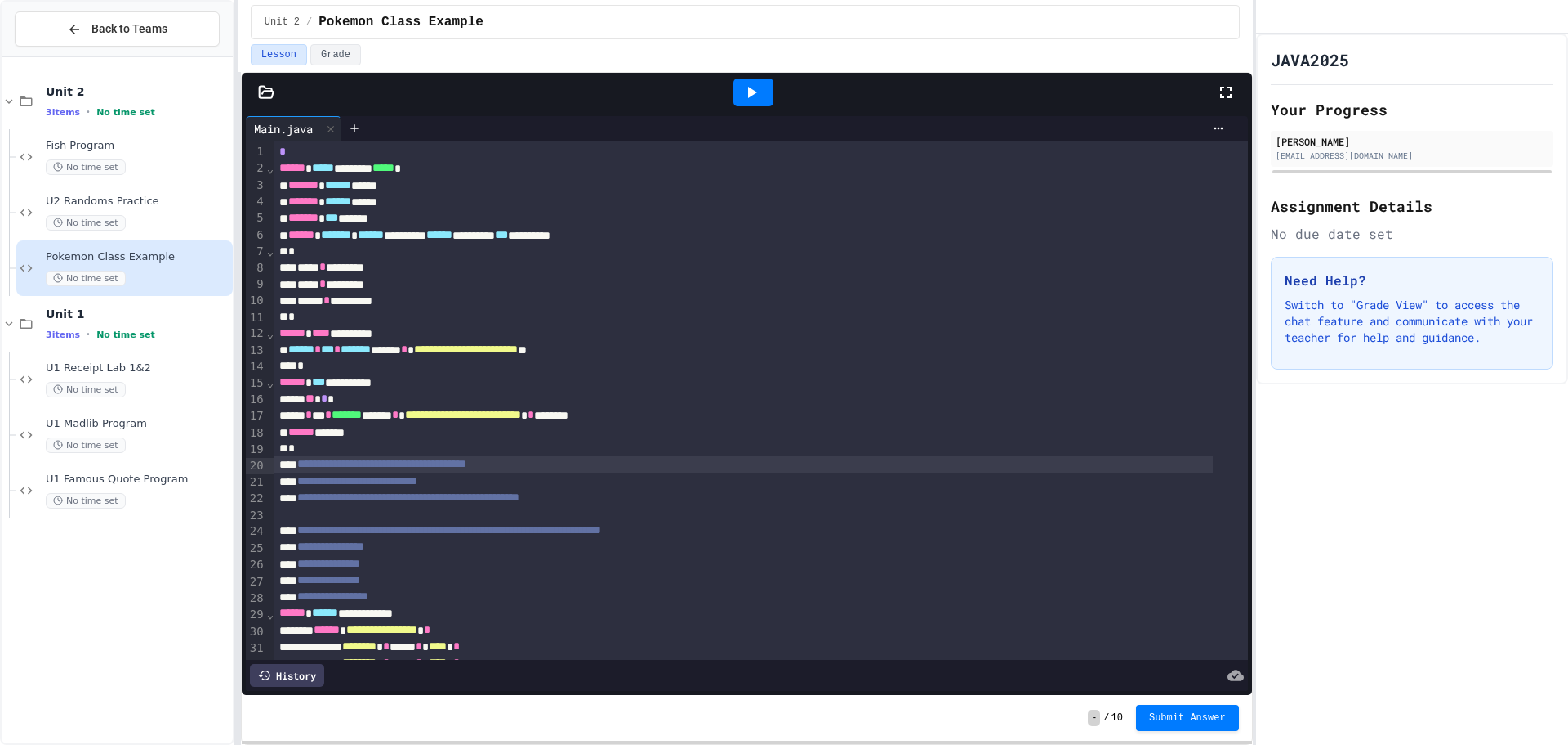
click at [604, 458] on div "**********" at bounding box center [744, 464] width 938 height 16
